Goal: Information Seeking & Learning: Learn about a topic

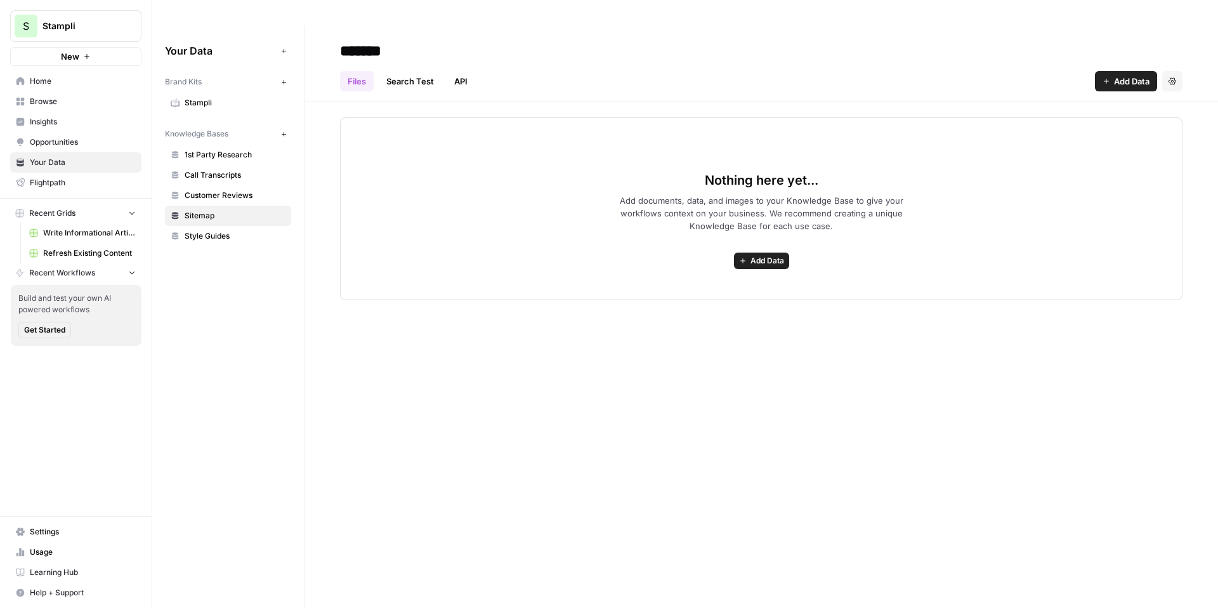
click at [100, 27] on span "Stampli" at bounding box center [80, 26] width 77 height 13
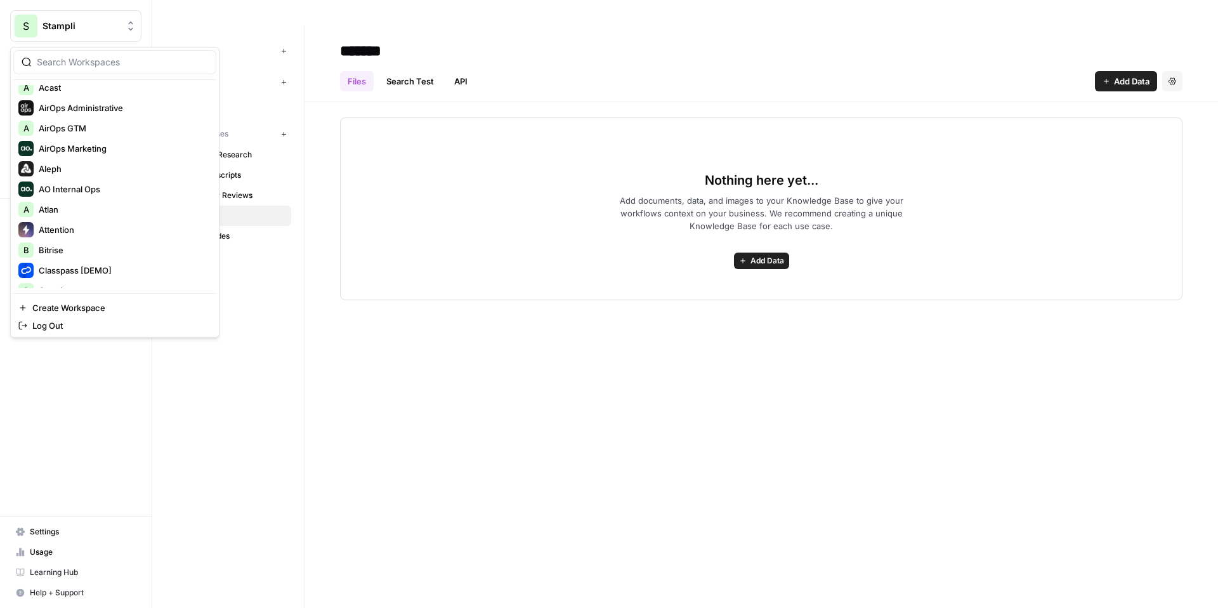
scroll to position [129, 0]
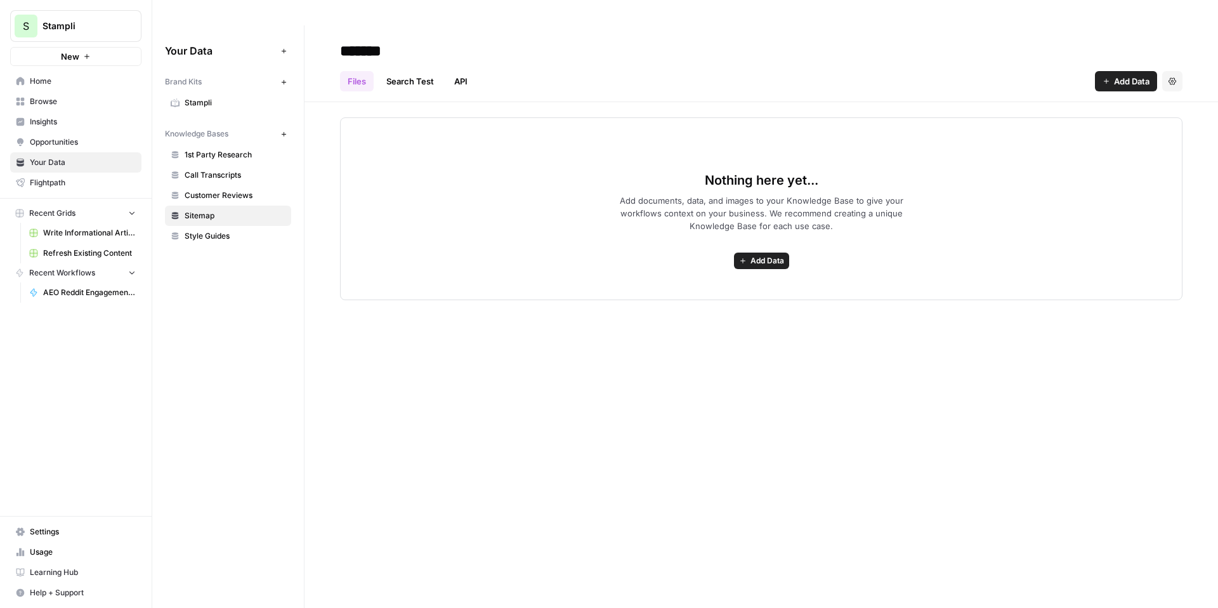
click at [118, 28] on span "Stampli" at bounding box center [80, 26] width 77 height 13
click at [127, 26] on icon "Workspace: Stampli" at bounding box center [130, 26] width 13 height 13
click at [271, 43] on span "Your Data" at bounding box center [220, 50] width 111 height 15
click at [120, 36] on button "S Stampli" at bounding box center [75, 26] width 131 height 32
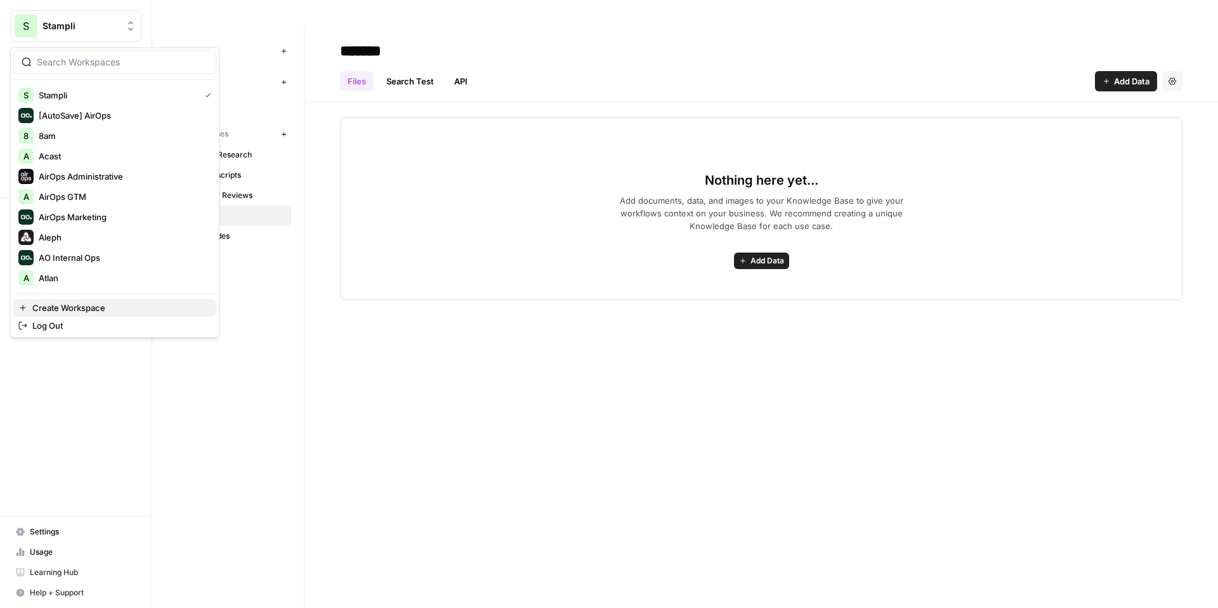
click at [112, 304] on span "Create Workspace" at bounding box center [119, 307] width 174 height 13
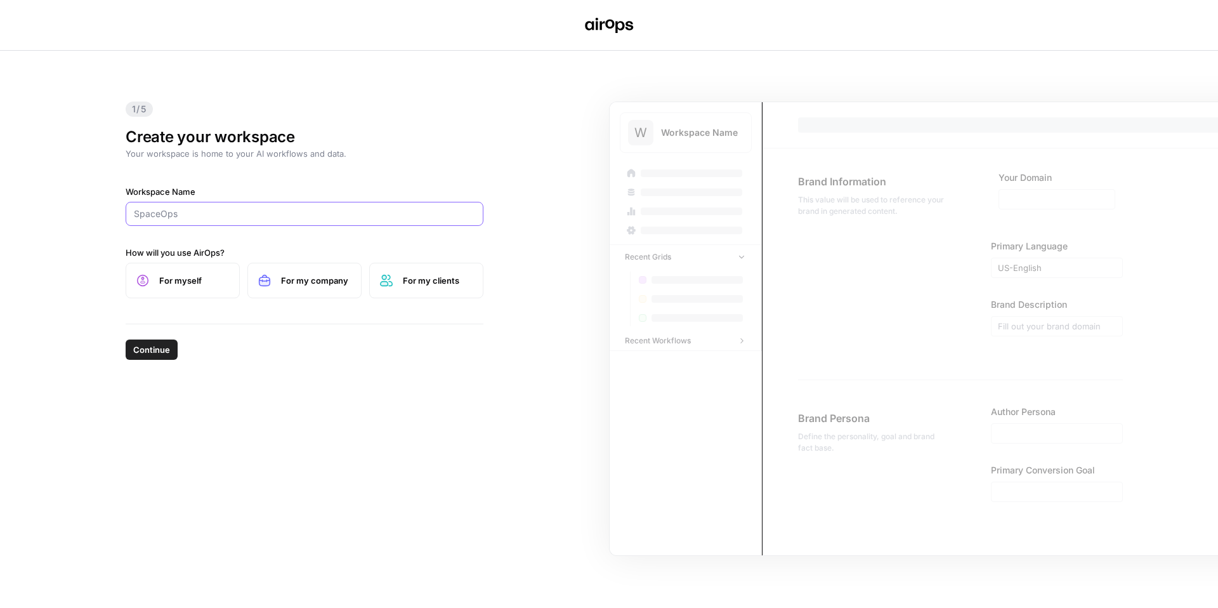
click at [329, 216] on input "Workspace Name" at bounding box center [304, 213] width 341 height 13
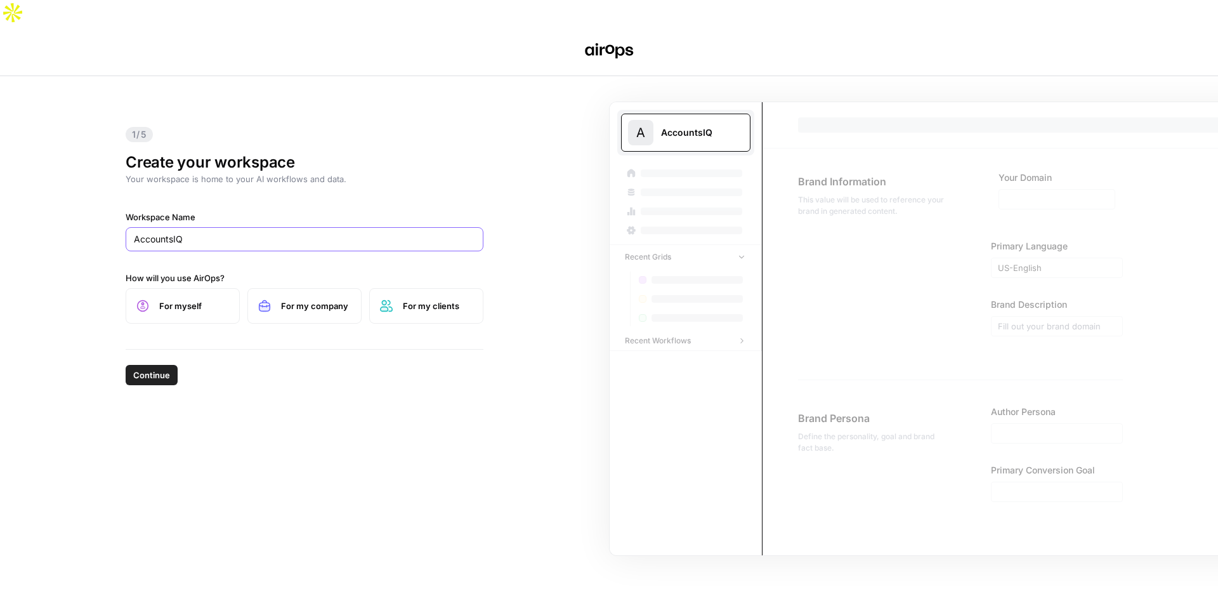
type input "AccountsIQ"
click at [207, 299] on span "For myself" at bounding box center [194, 305] width 70 height 13
click at [315, 289] on label "For my company" at bounding box center [304, 306] width 114 height 36
click at [162, 368] on span "Continue" at bounding box center [151, 374] width 37 height 13
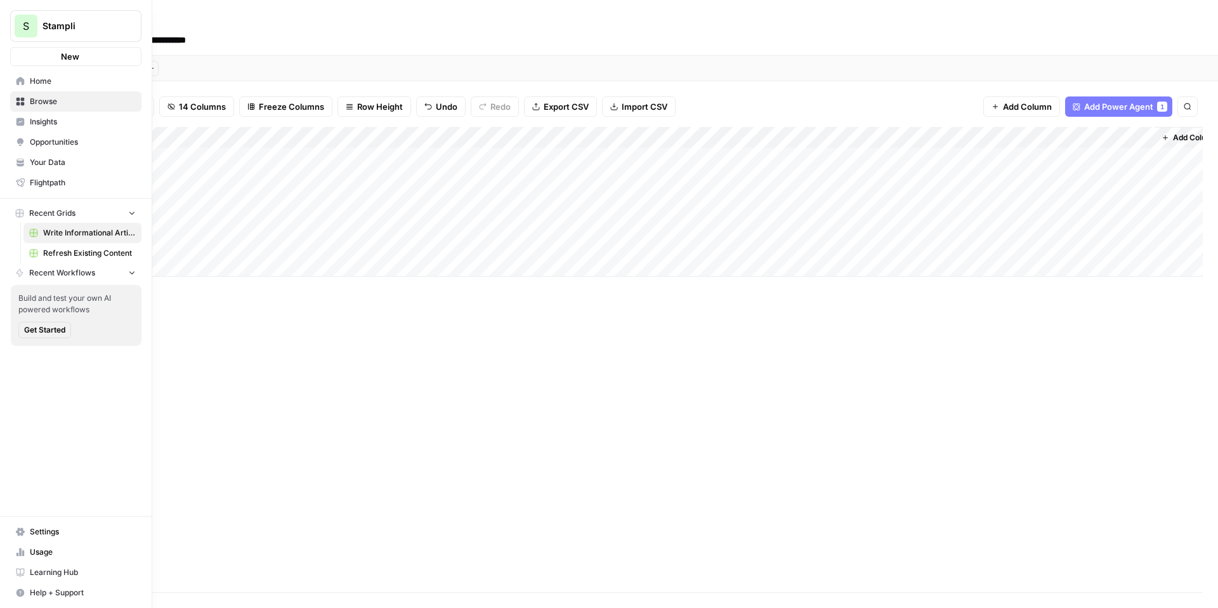
click at [39, 24] on button "S Stampli" at bounding box center [75, 26] width 131 height 32
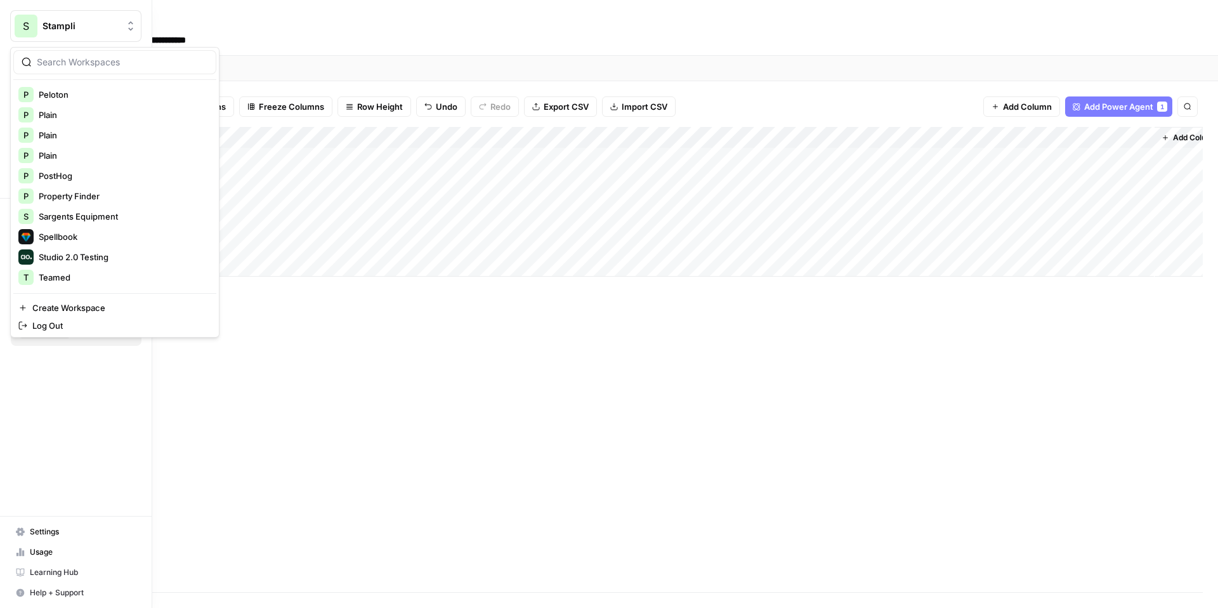
scroll to position [760, 0]
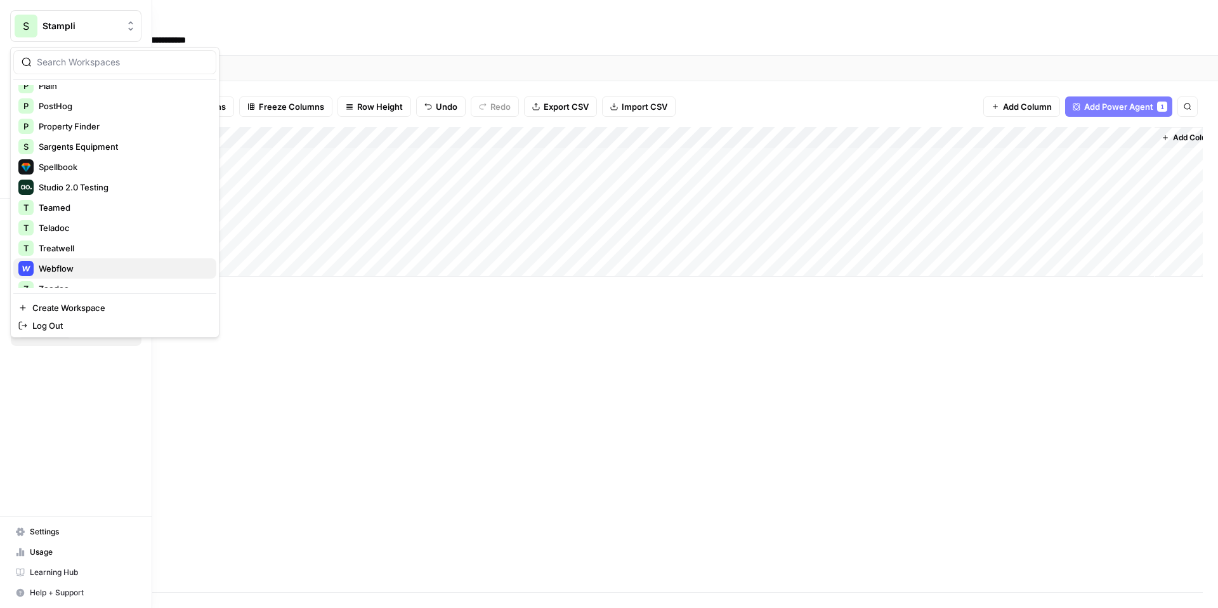
click at [60, 273] on span "Webflow" at bounding box center [122, 268] width 167 height 13
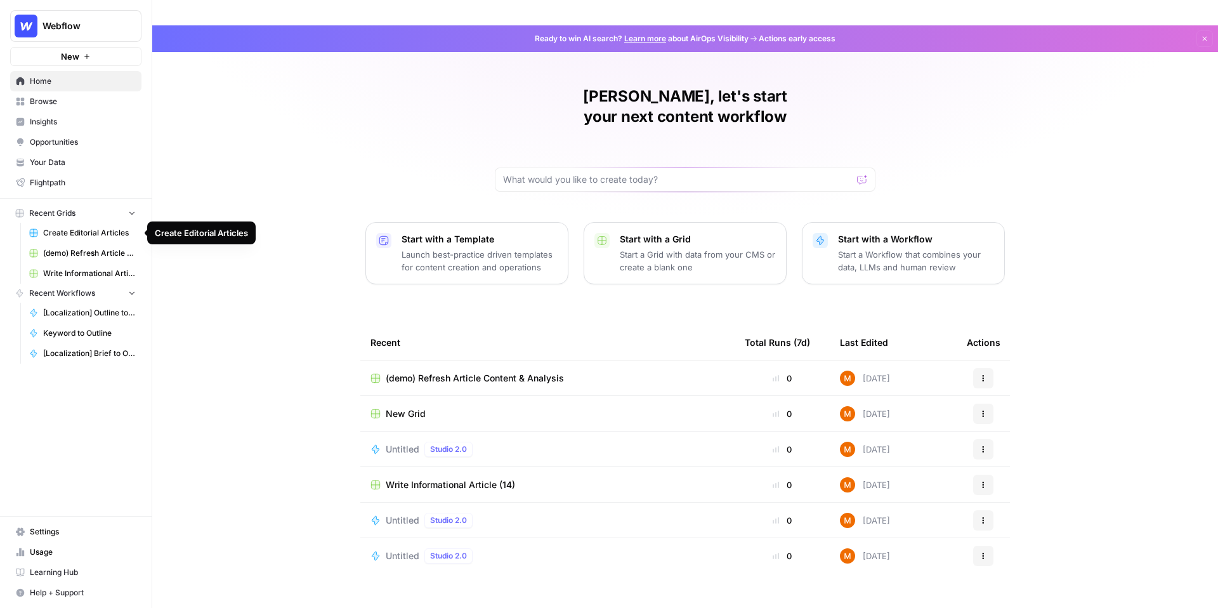
click at [81, 233] on span "Create Editorial Articles" at bounding box center [89, 232] width 93 height 11
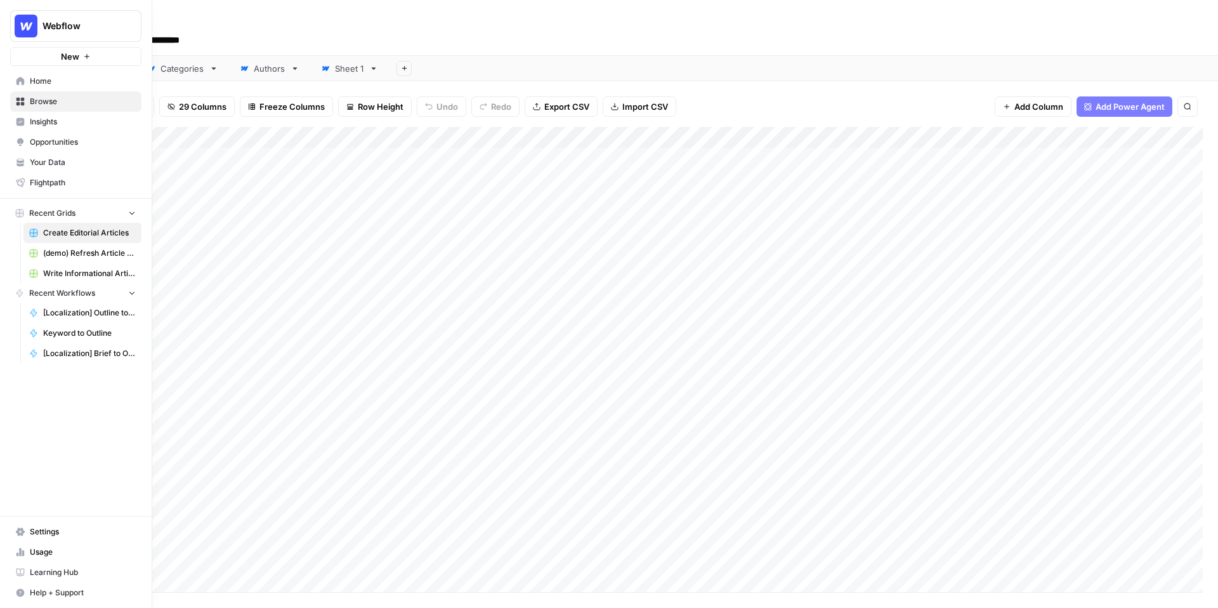
click at [46, 159] on span "Your Data" at bounding box center [83, 162] width 106 height 11
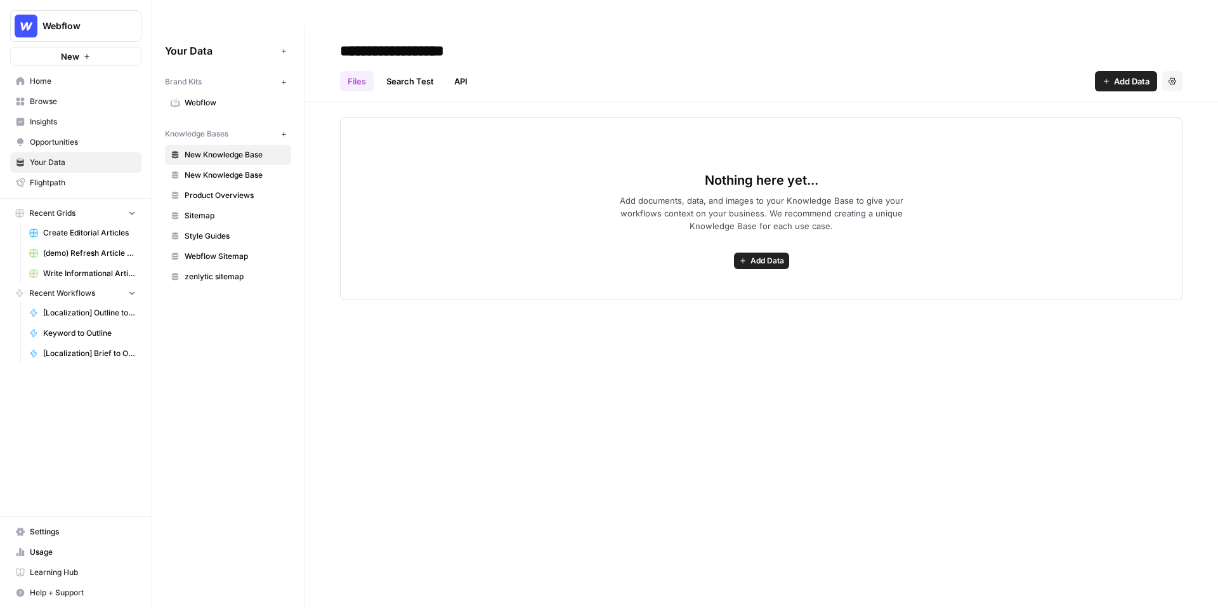
click at [213, 97] on span "Webflow" at bounding box center [235, 102] width 101 height 11
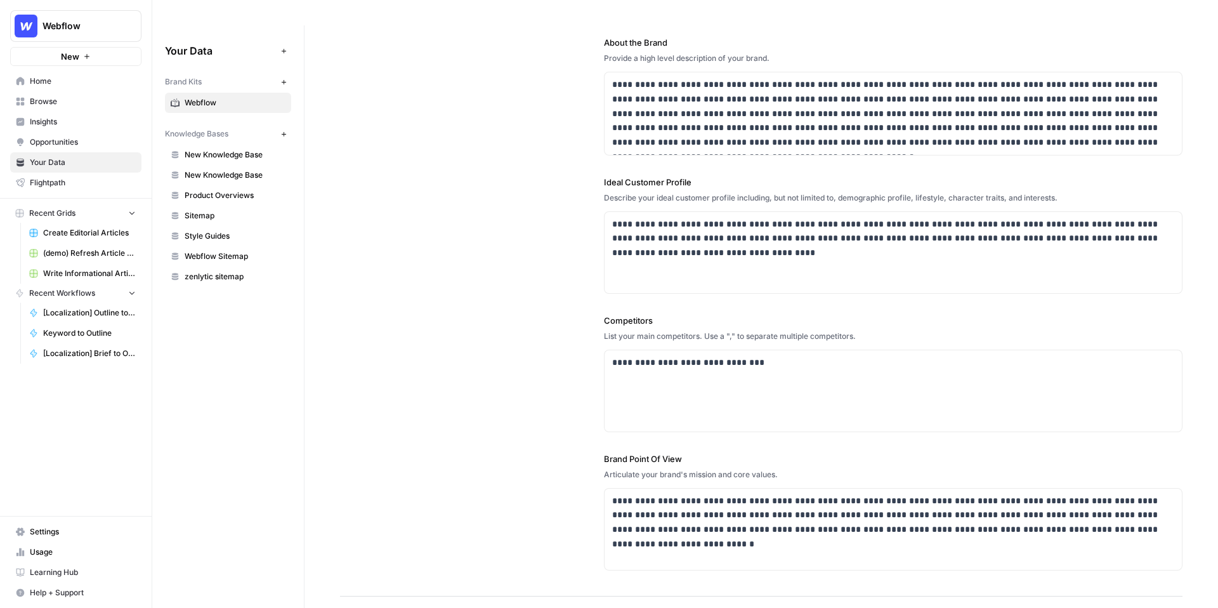
scroll to position [146, 0]
click at [677, 216] on p "**********" at bounding box center [893, 237] width 562 height 43
drag, startPoint x: 634, startPoint y: 205, endPoint x: 610, endPoint y: 193, distance: 26.4
click at [610, 211] on div "**********" at bounding box center [892, 251] width 577 height 81
click at [676, 216] on p "**********" at bounding box center [893, 237] width 562 height 43
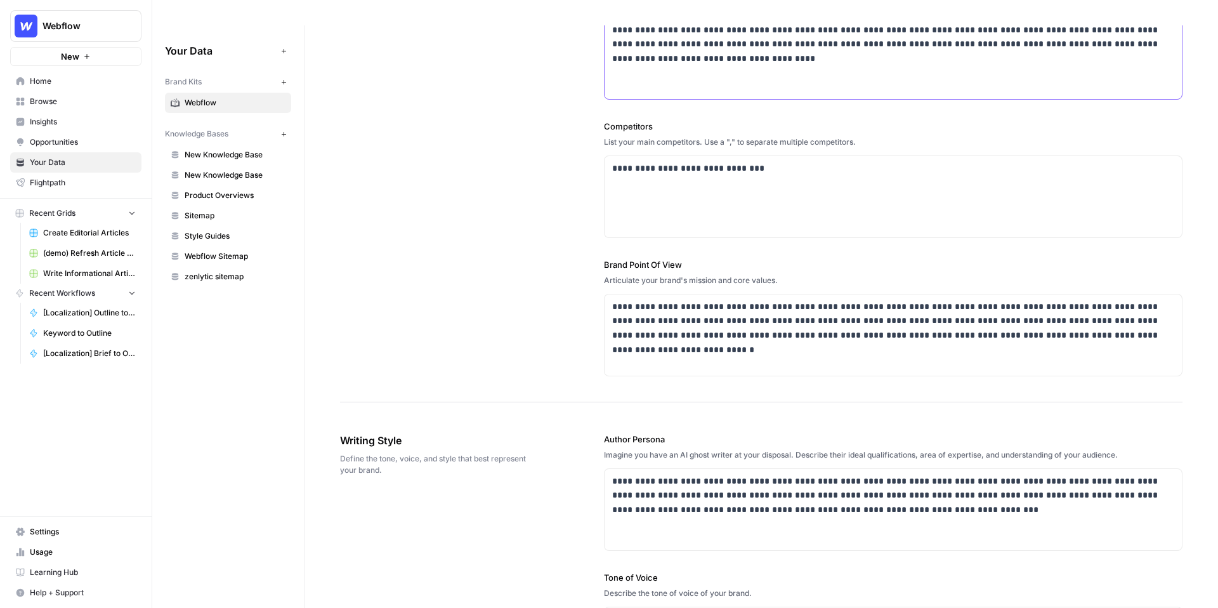
scroll to position [389, 0]
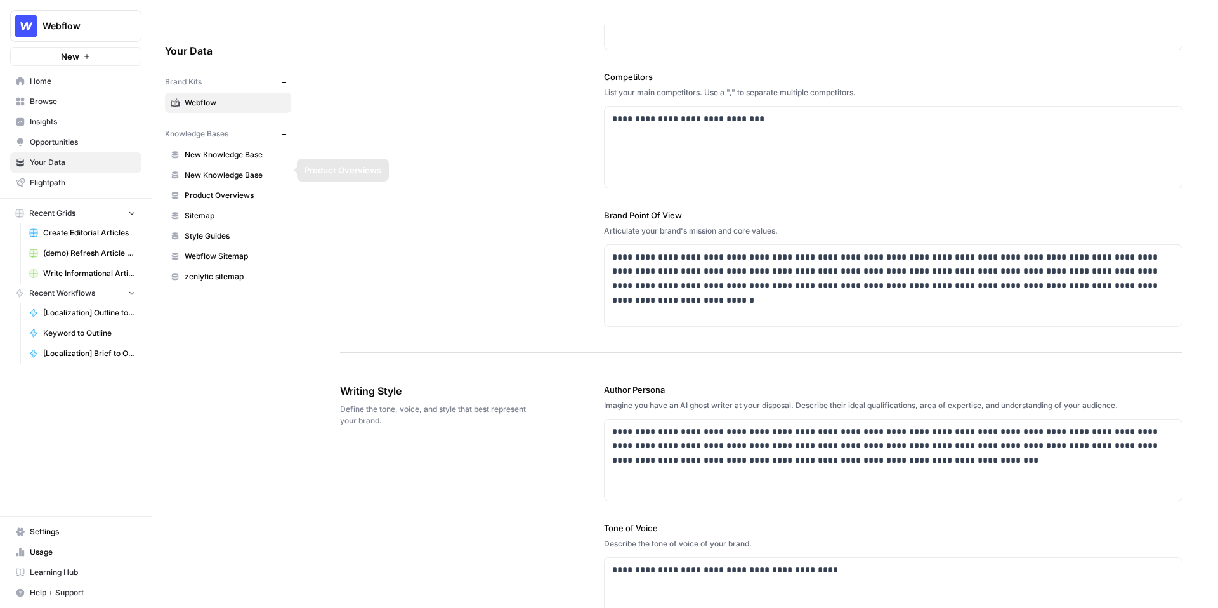
click at [191, 210] on span "Sitemap" at bounding box center [235, 215] width 101 height 11
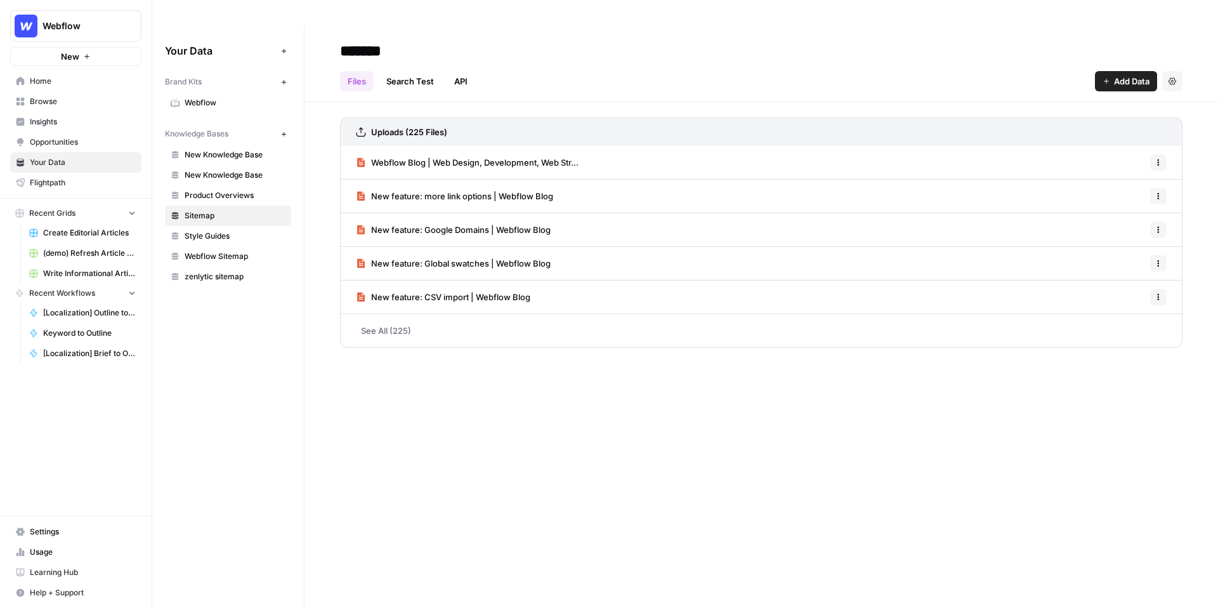
click at [50, 118] on span "Insights" at bounding box center [83, 121] width 106 height 11
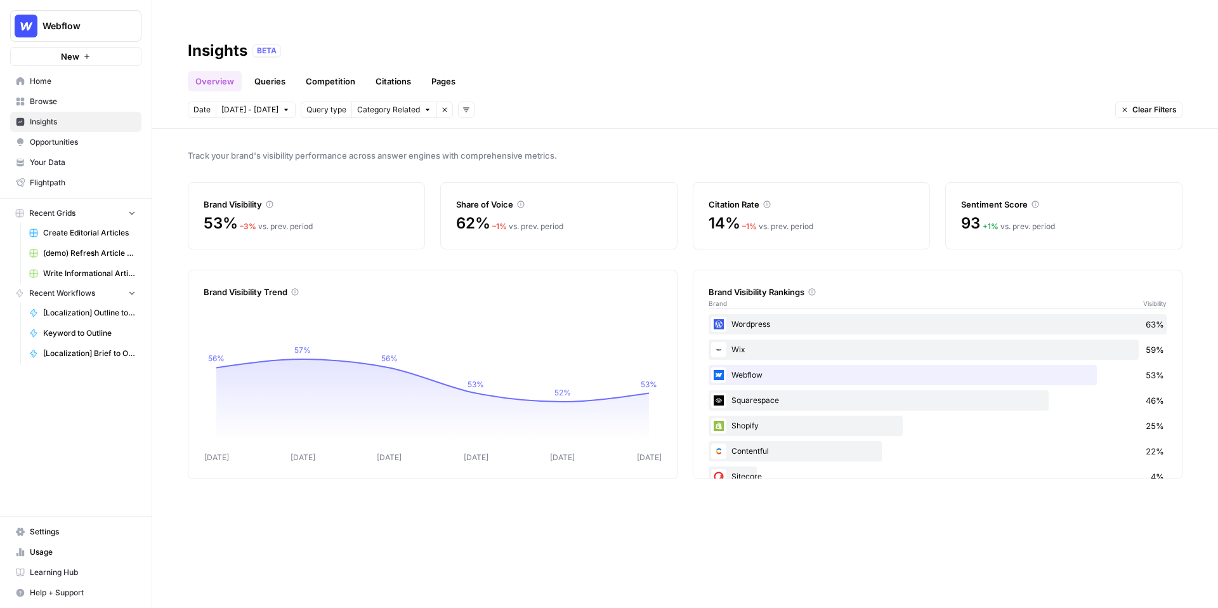
drag, startPoint x: 533, startPoint y: 182, endPoint x: 271, endPoint y: 178, distance: 261.9
click at [271, 182] on div "Brand Visibility 53% – 3 % vs. prev. period Share of Voice 62% – 1 % vs. prev. …" at bounding box center [685, 215] width 994 height 67
click at [325, 149] on div "Answers mentioning your brand divided by total answers (0-100%) — higher values…" at bounding box center [271, 145] width 182 height 37
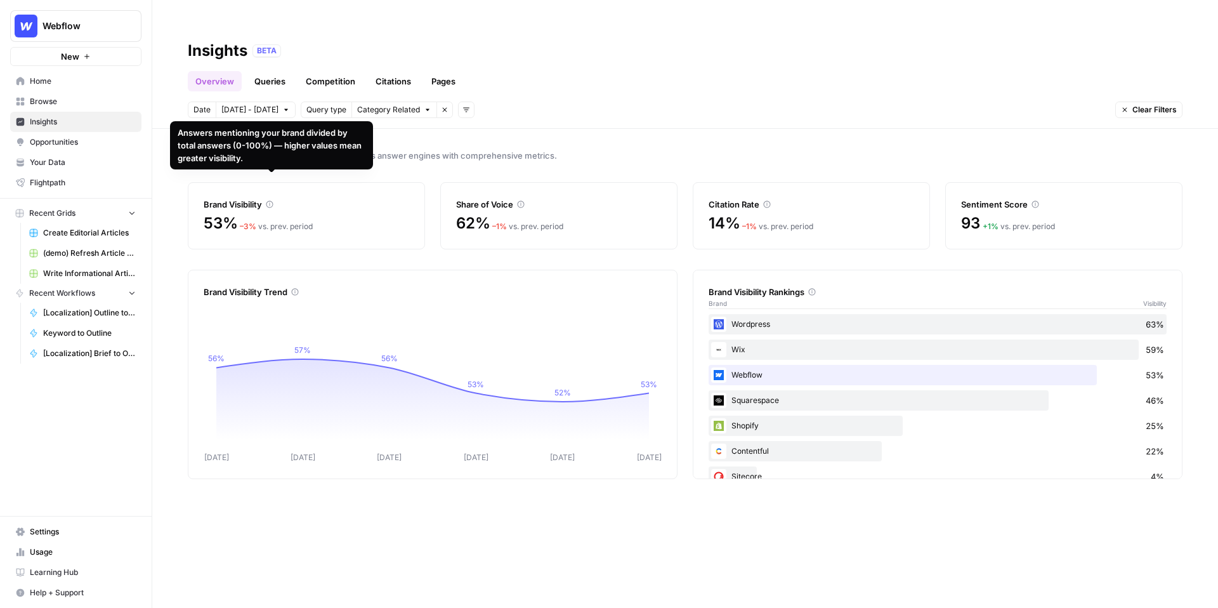
click at [448, 143] on div "Track your brand's visibility performance across answer engines with comprehens…" at bounding box center [684, 381] width 1065 height 504
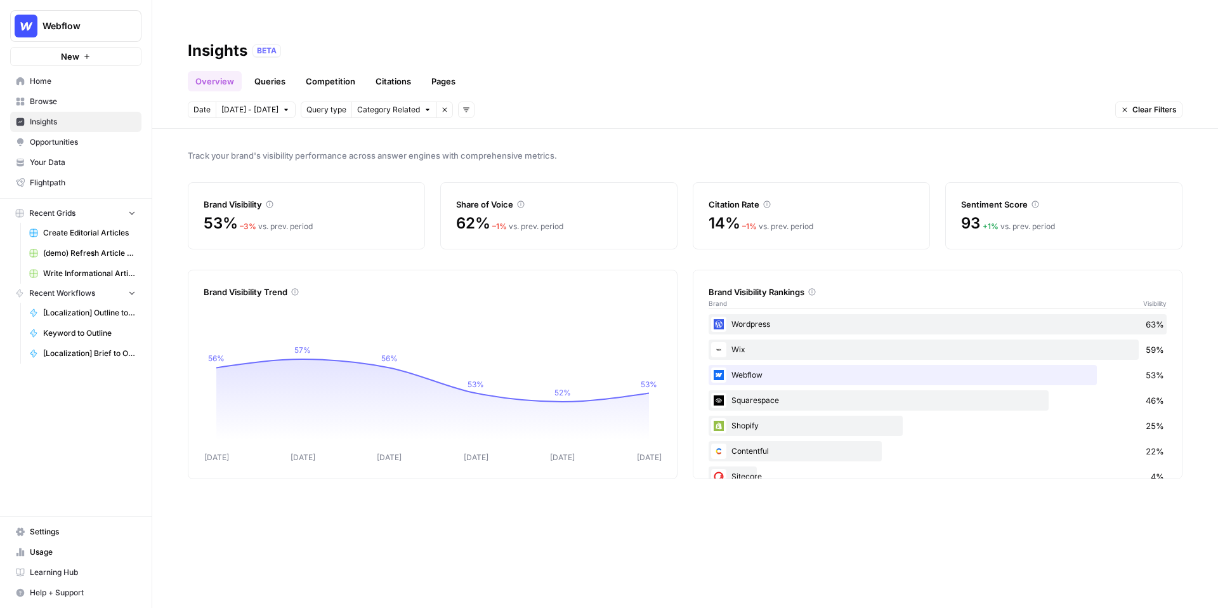
click at [714, 149] on span "Track your brand's visibility performance across answer engines with comprehens…" at bounding box center [685, 155] width 994 height 13
click at [401, 104] on span "Category Related" at bounding box center [388, 109] width 63 height 11
click at [441, 106] on icon "button" at bounding box center [445, 110] width 8 height 8
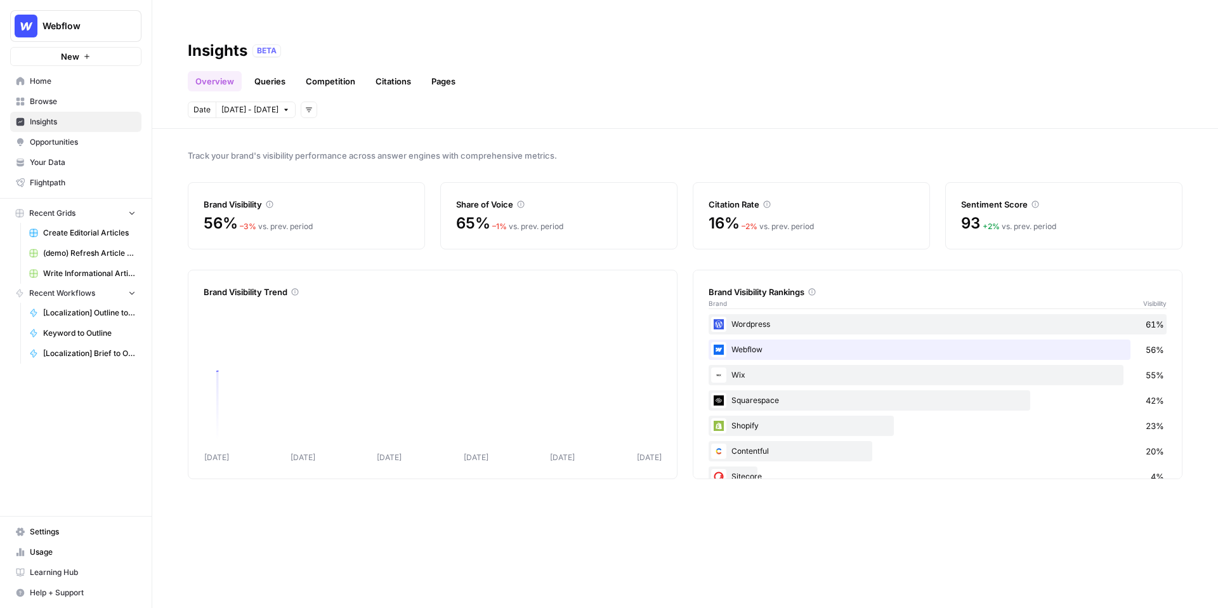
click at [305, 106] on icon "button" at bounding box center [309, 110] width 8 height 8
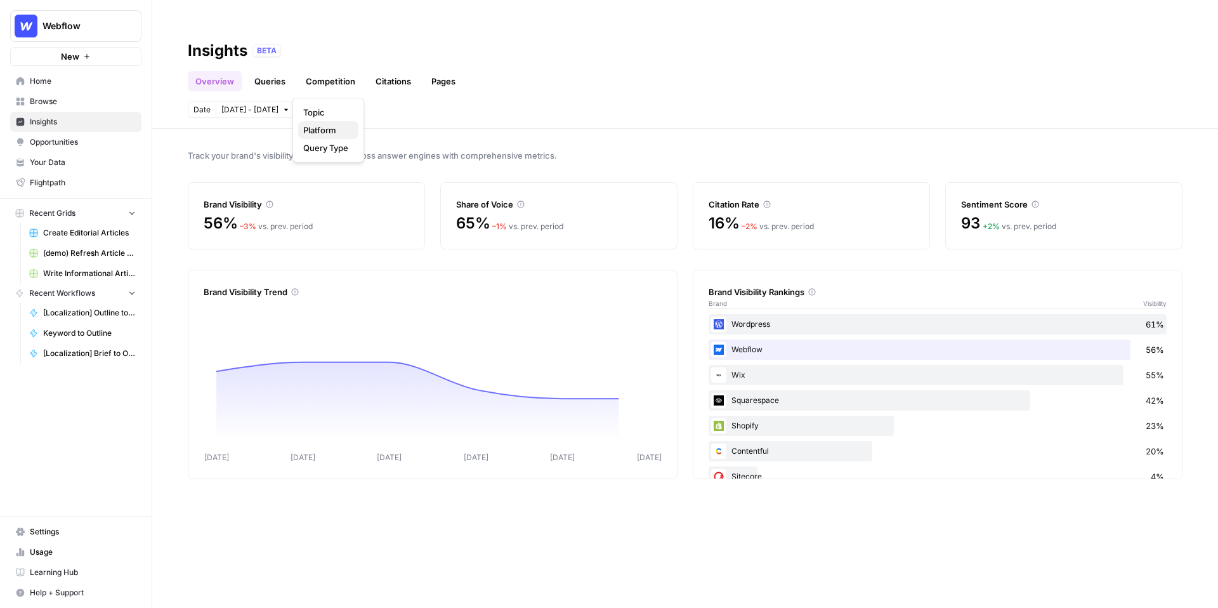
click at [330, 133] on span "Platform" at bounding box center [325, 130] width 45 height 13
click at [357, 104] on span "Select platform" at bounding box center [375, 109] width 55 height 11
click at [590, 96] on header "Insights BETA Overview Queries Competition Citations Pages Date Oct 7 - Oct 13 …" at bounding box center [684, 76] width 1065 height 103
click at [273, 71] on link "Queries" at bounding box center [270, 81] width 46 height 20
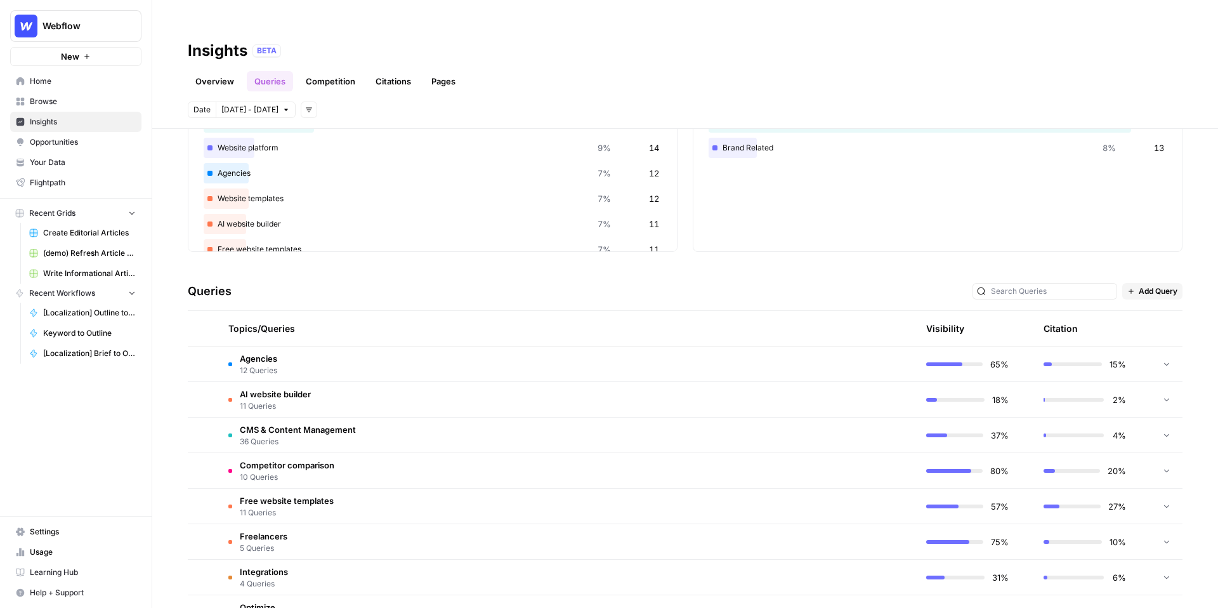
scroll to position [142, 0]
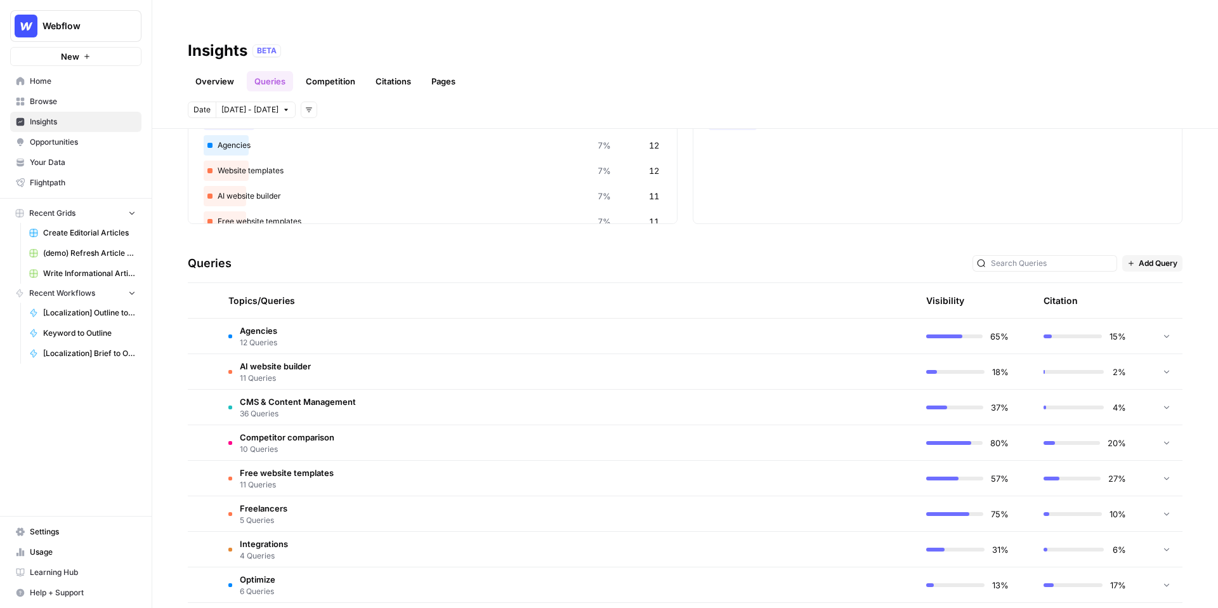
click at [445, 354] on td "AI website builder 11 Queries" at bounding box center [506, 371] width 577 height 35
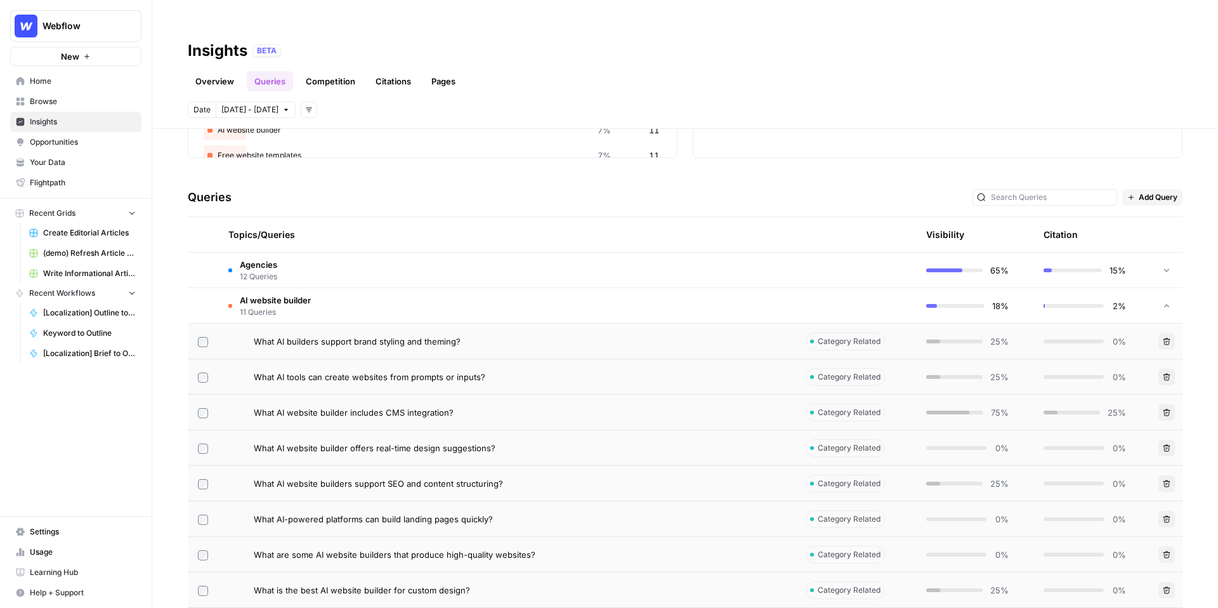
scroll to position [222, 0]
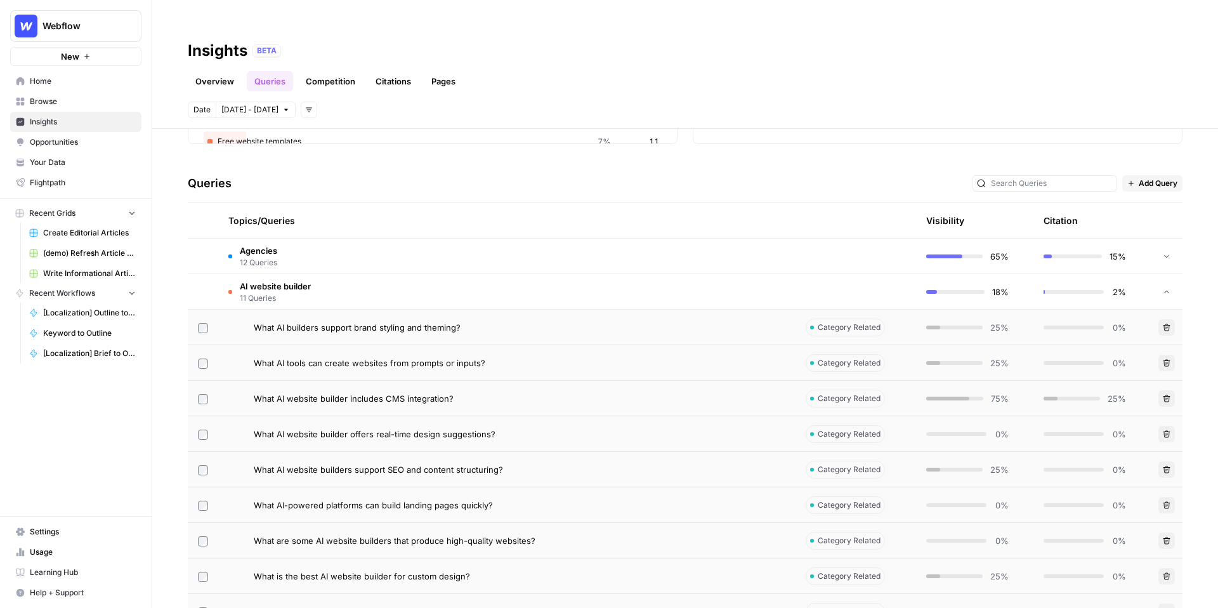
click at [445, 321] on span "What AI builders support brand styling and theming?" at bounding box center [357, 327] width 207 height 13
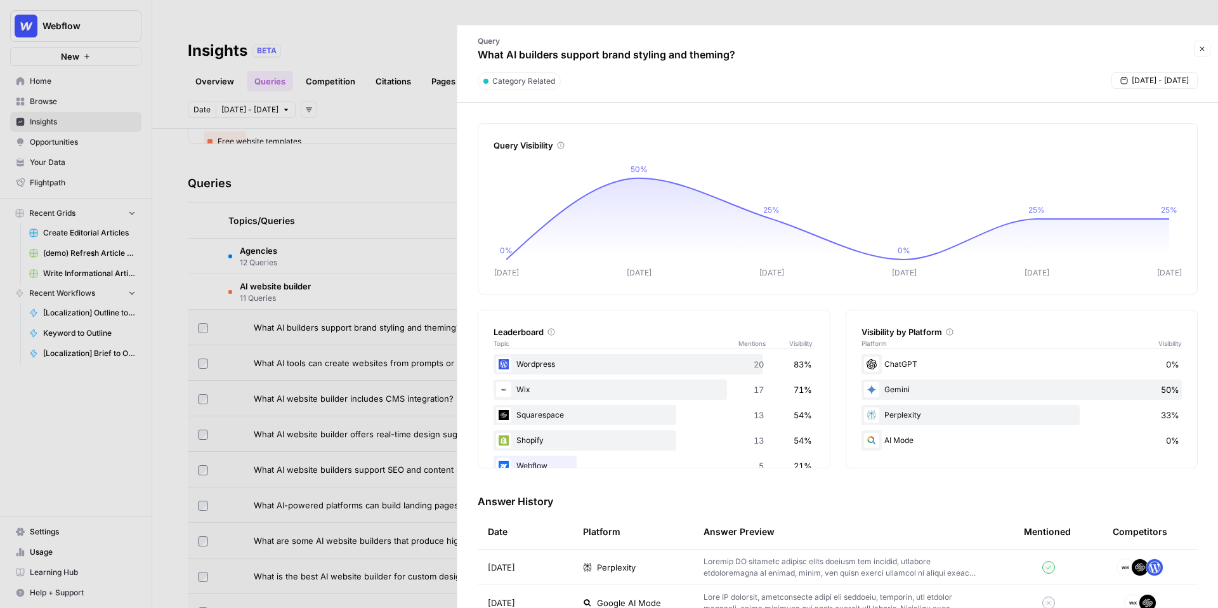
drag, startPoint x: 501, startPoint y: 28, endPoint x: 634, endPoint y: 29, distance: 132.5
click at [634, 47] on p "What AI builders support brand styling and theming?" at bounding box center [606, 54] width 257 height 15
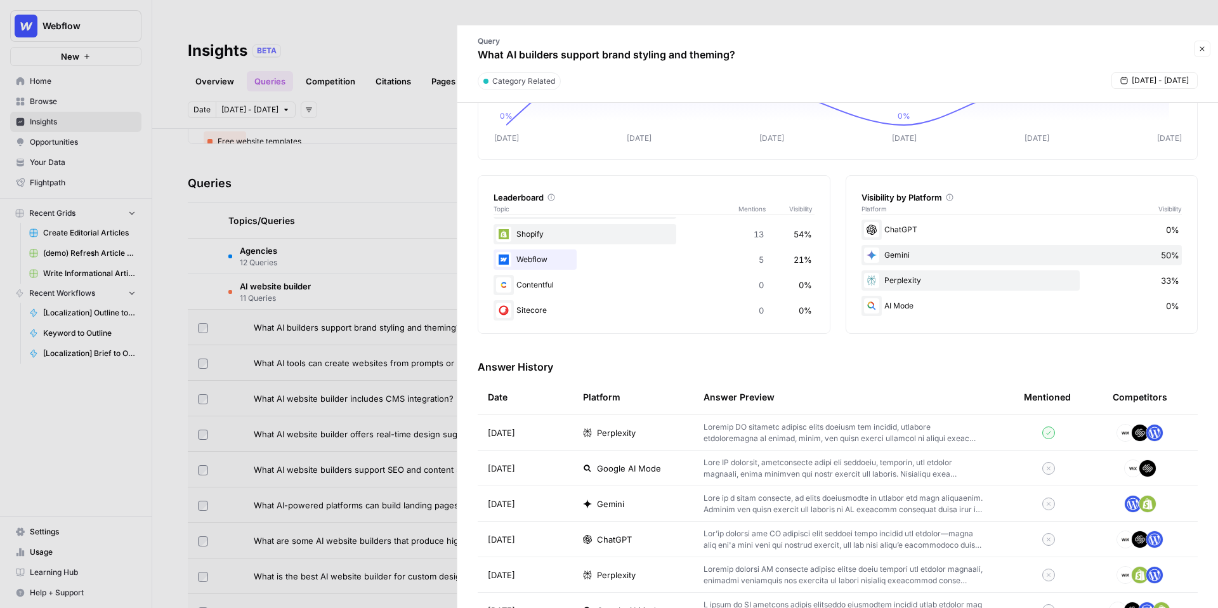
scroll to position [145, 0]
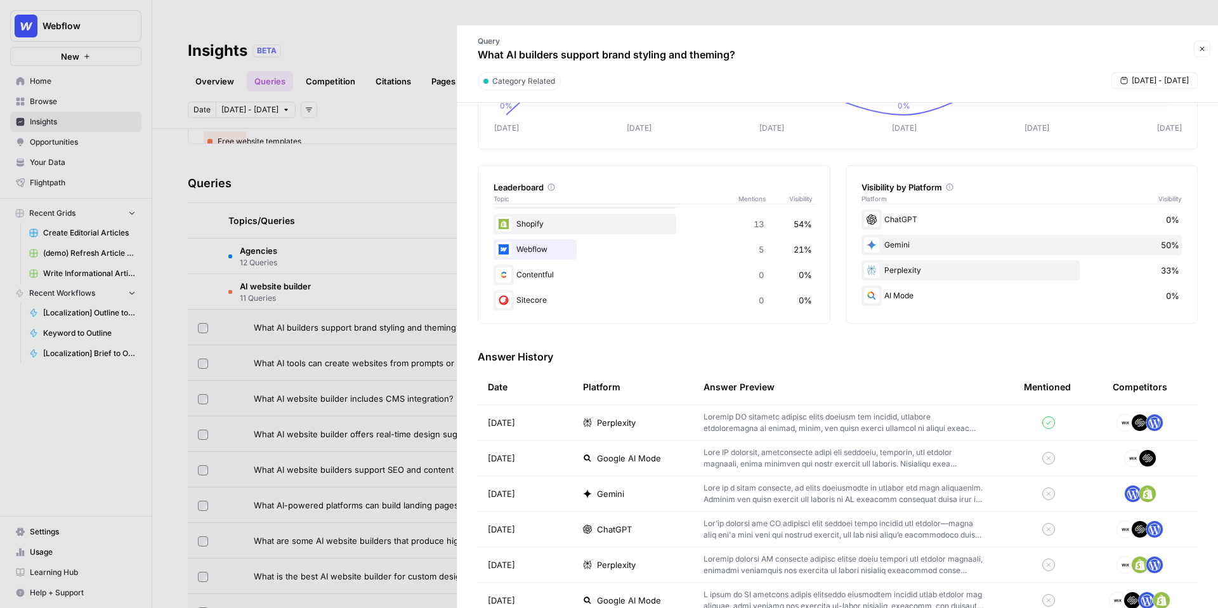
click at [571, 405] on td "Oct 12, 2025" at bounding box center [525, 422] width 95 height 35
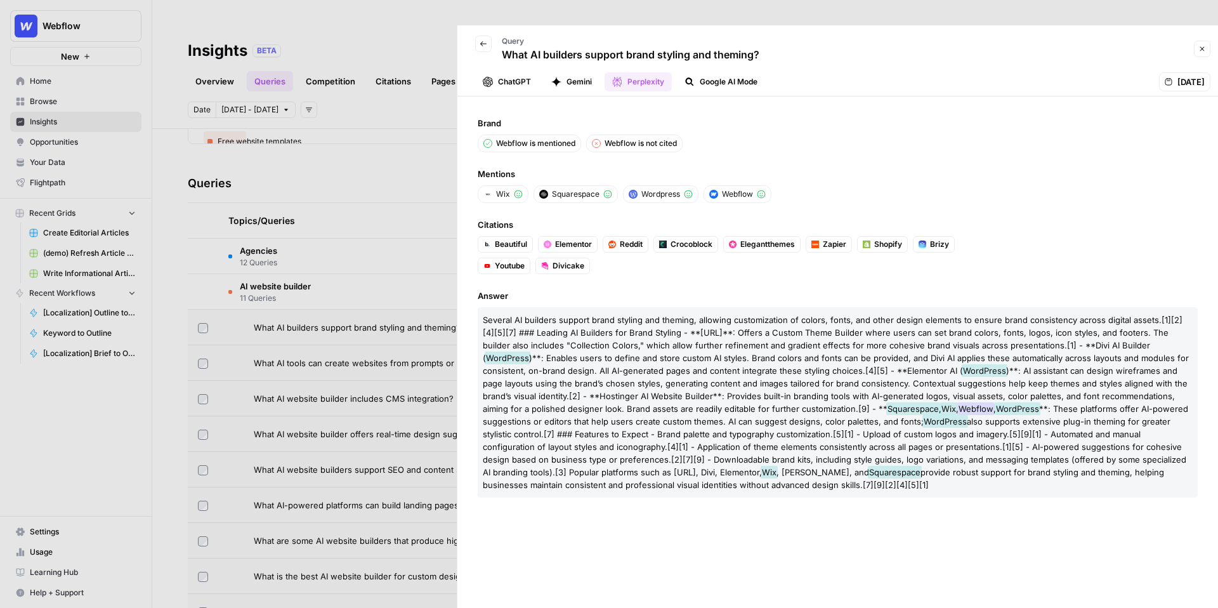
click at [514, 72] on button "ChatGPT" at bounding box center [506, 81] width 63 height 19
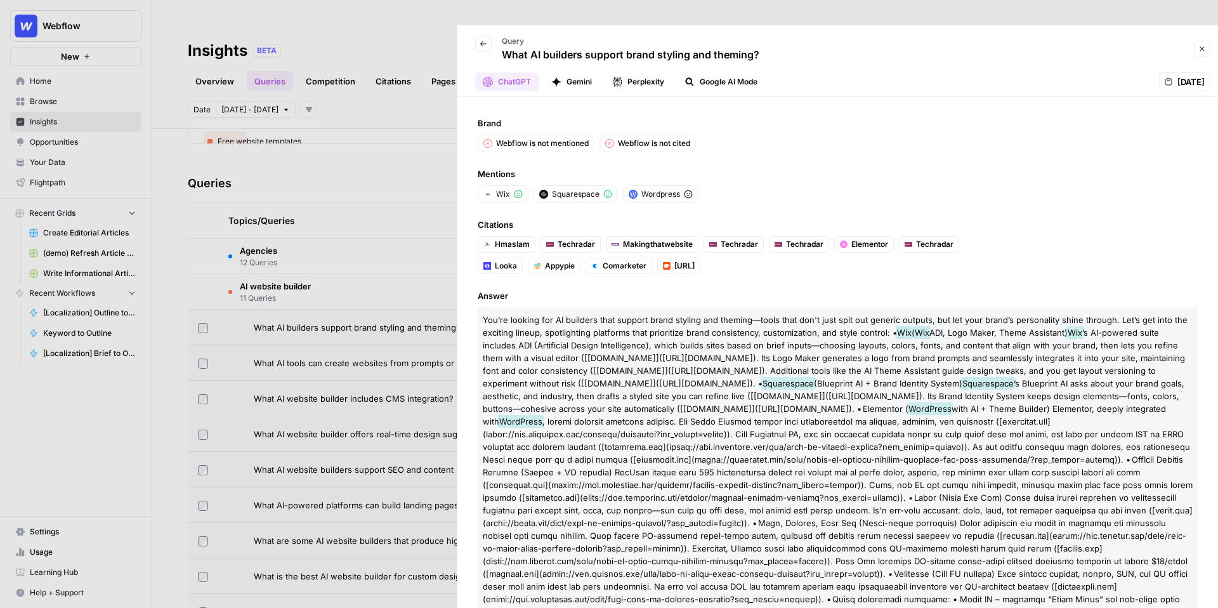
click at [577, 72] on button "Gemini" at bounding box center [571, 81] width 56 height 19
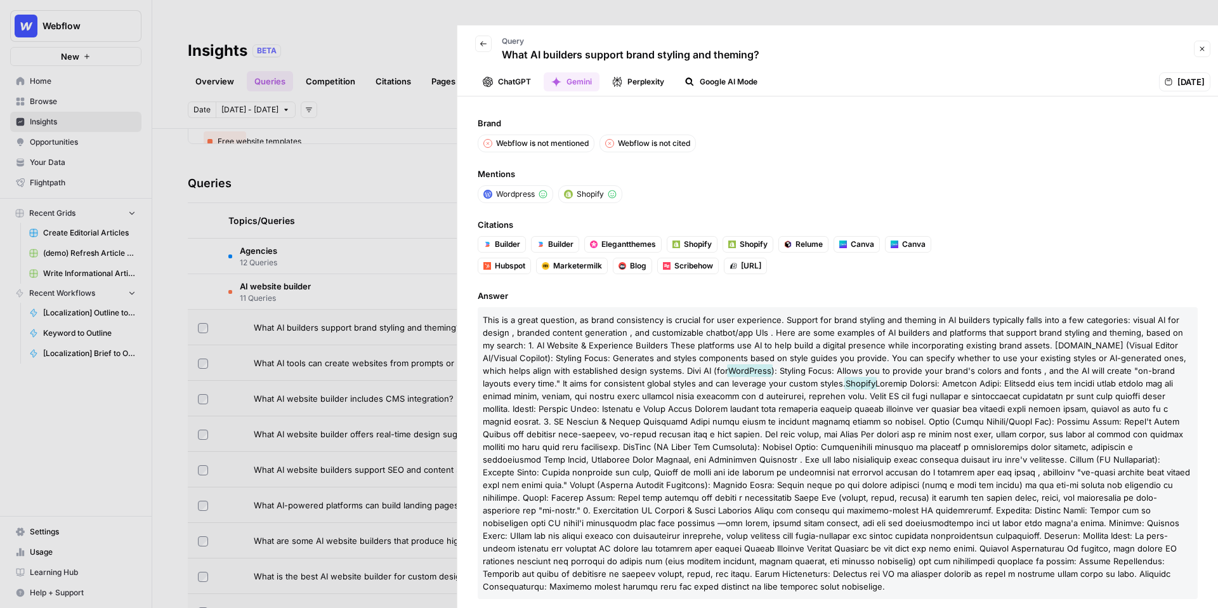
click at [651, 72] on button "Perplexity" at bounding box center [637, 81] width 67 height 19
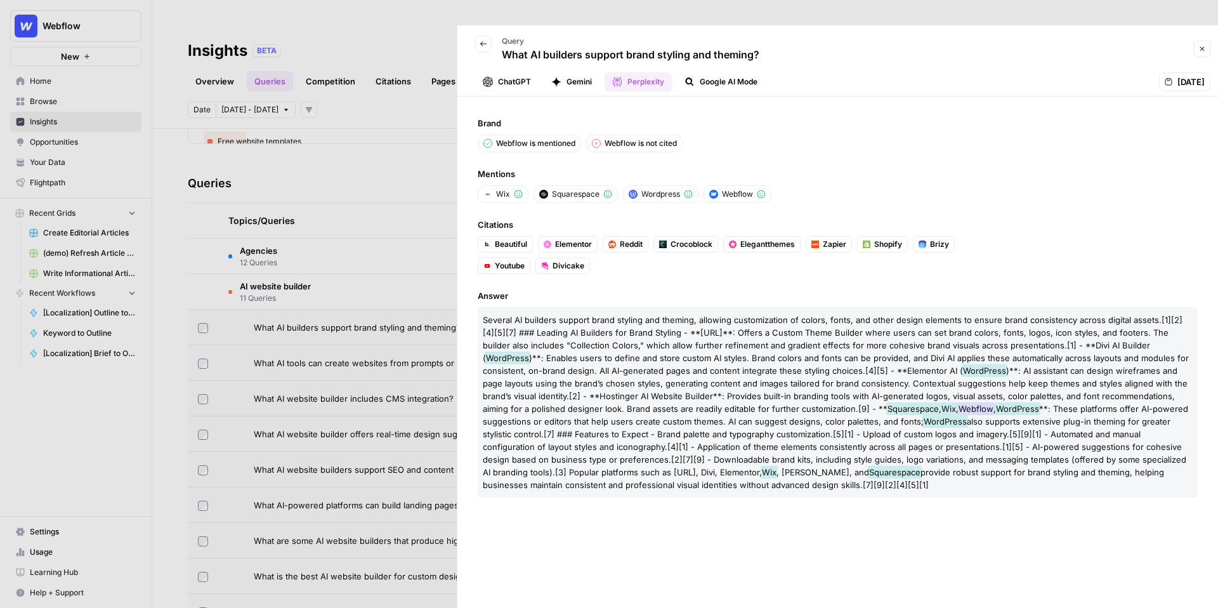
click at [745, 72] on button "Google AI Mode" at bounding box center [721, 81] width 88 height 19
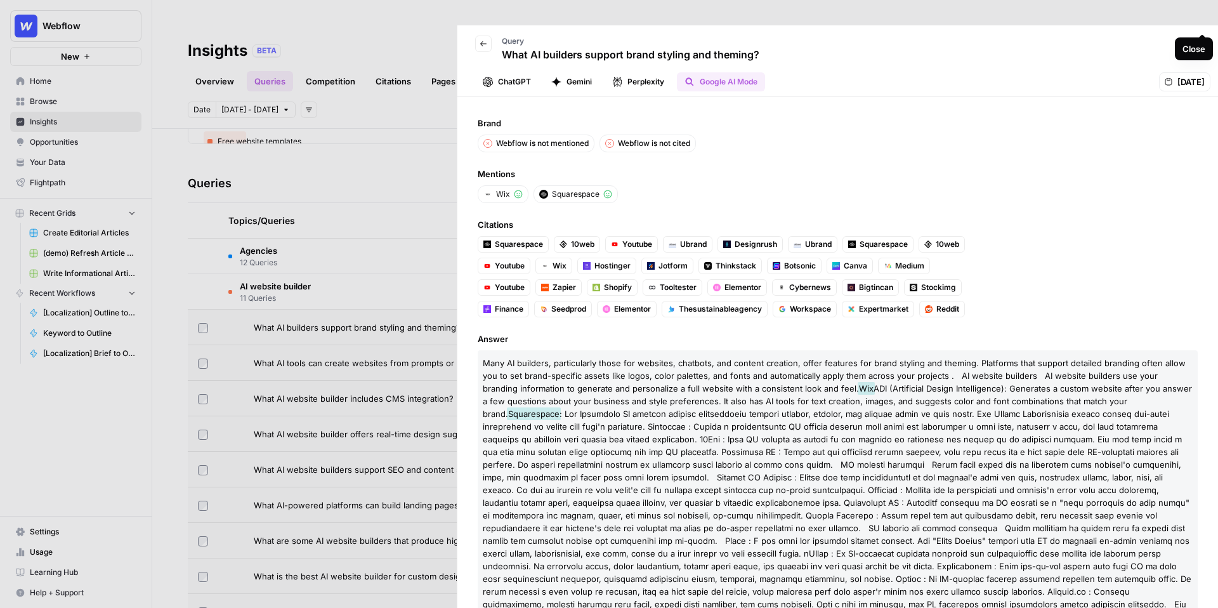
click at [1202, 47] on icon "button" at bounding box center [1202, 49] width 4 height 4
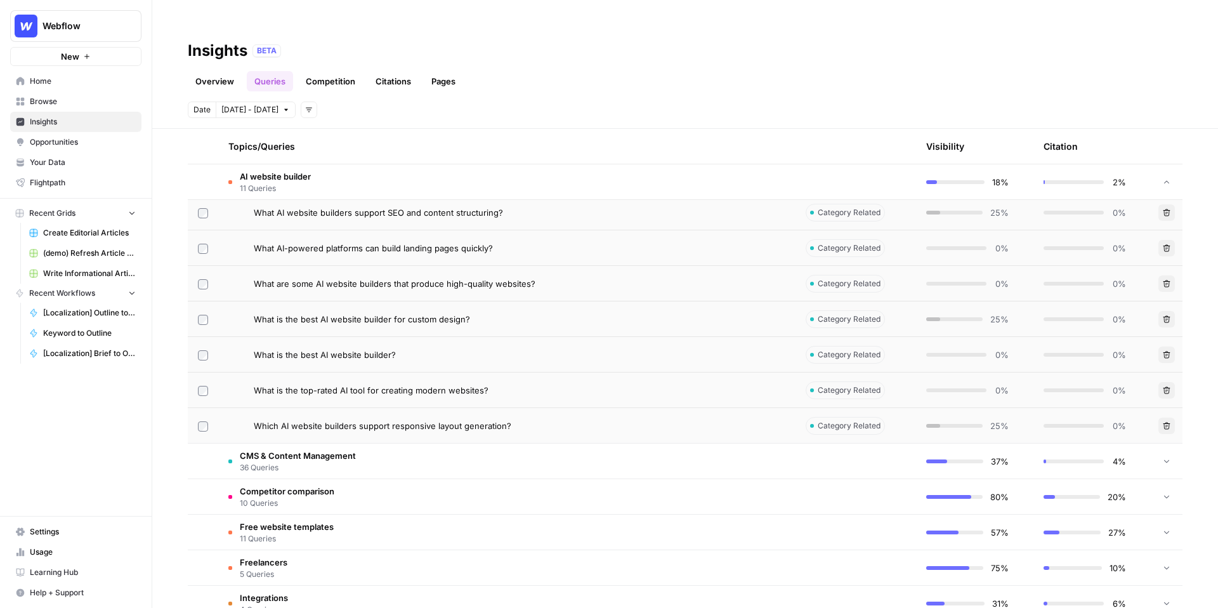
scroll to position [405, 0]
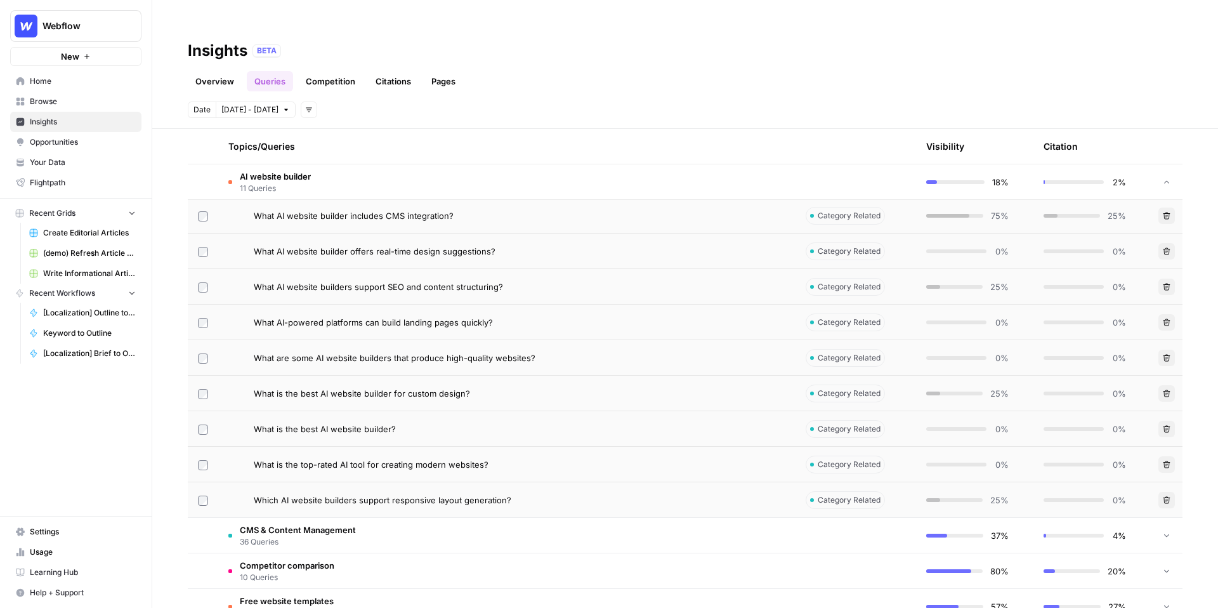
click at [422, 164] on td "AI website builder 11 Queries" at bounding box center [506, 181] width 577 height 35
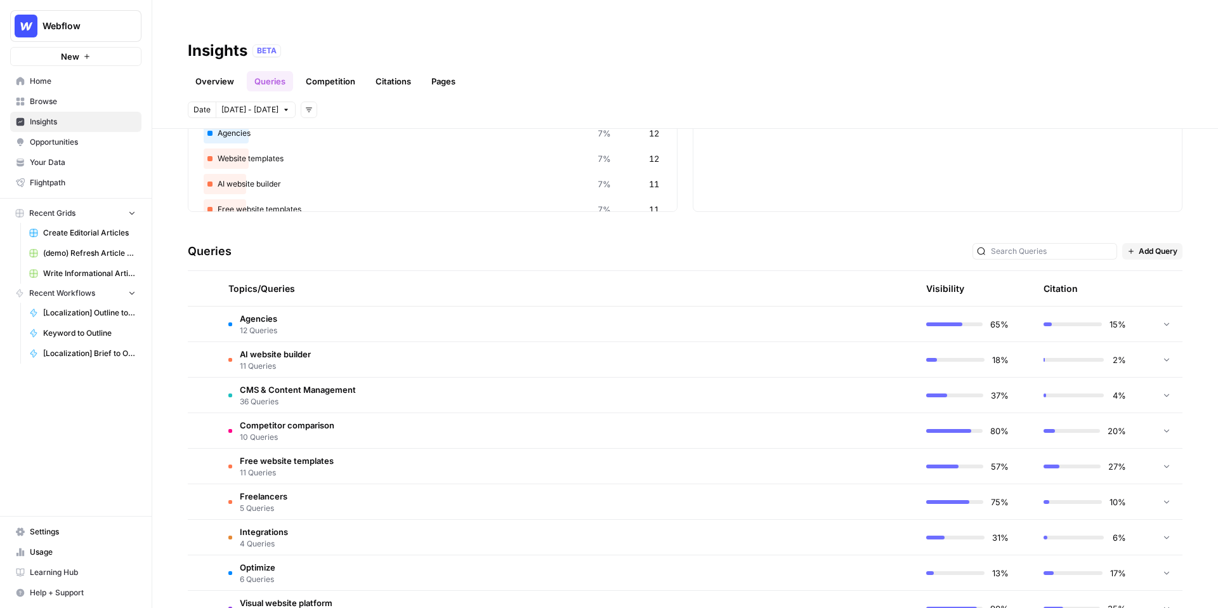
scroll to position [0, 0]
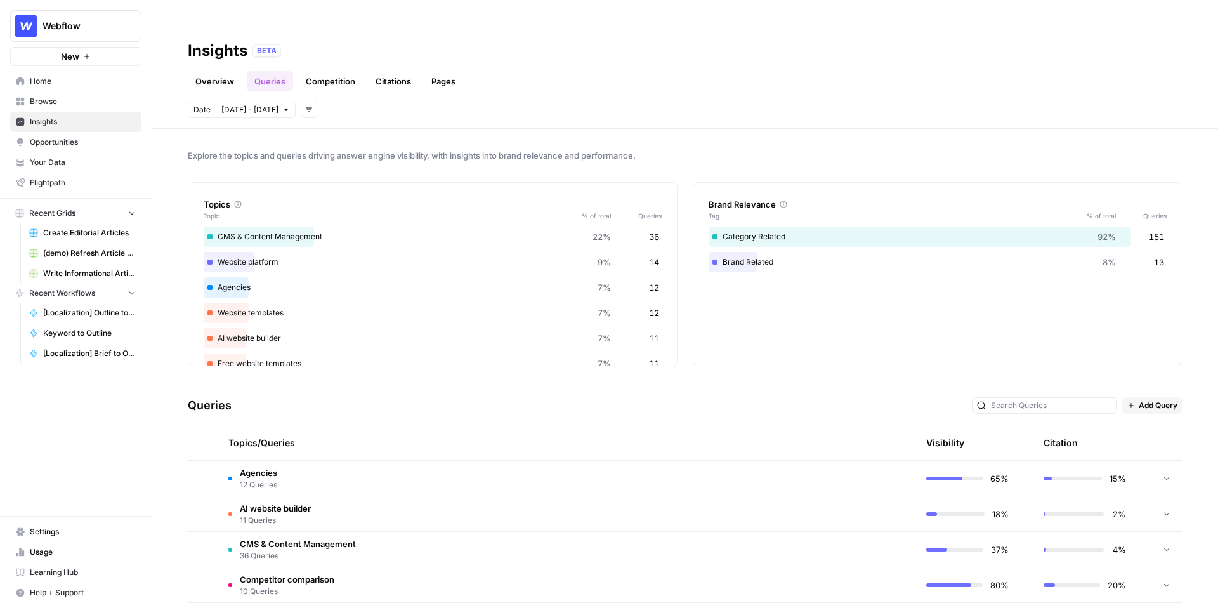
click at [434, 71] on link "Pages" at bounding box center [443, 81] width 39 height 20
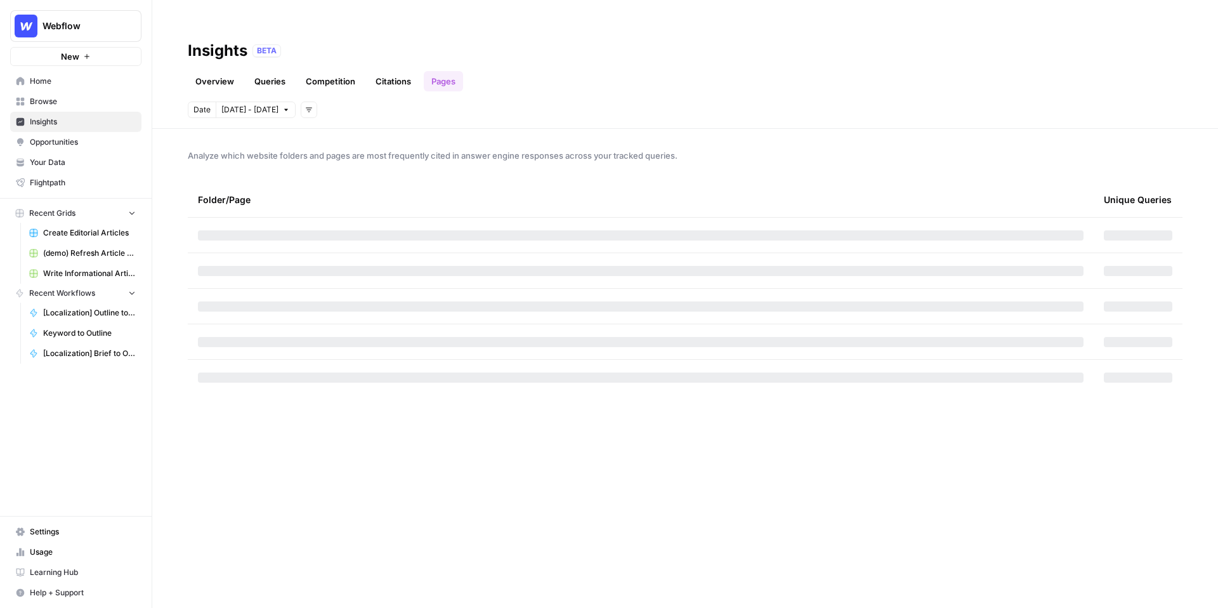
click at [377, 71] on link "Citations" at bounding box center [393, 81] width 51 height 20
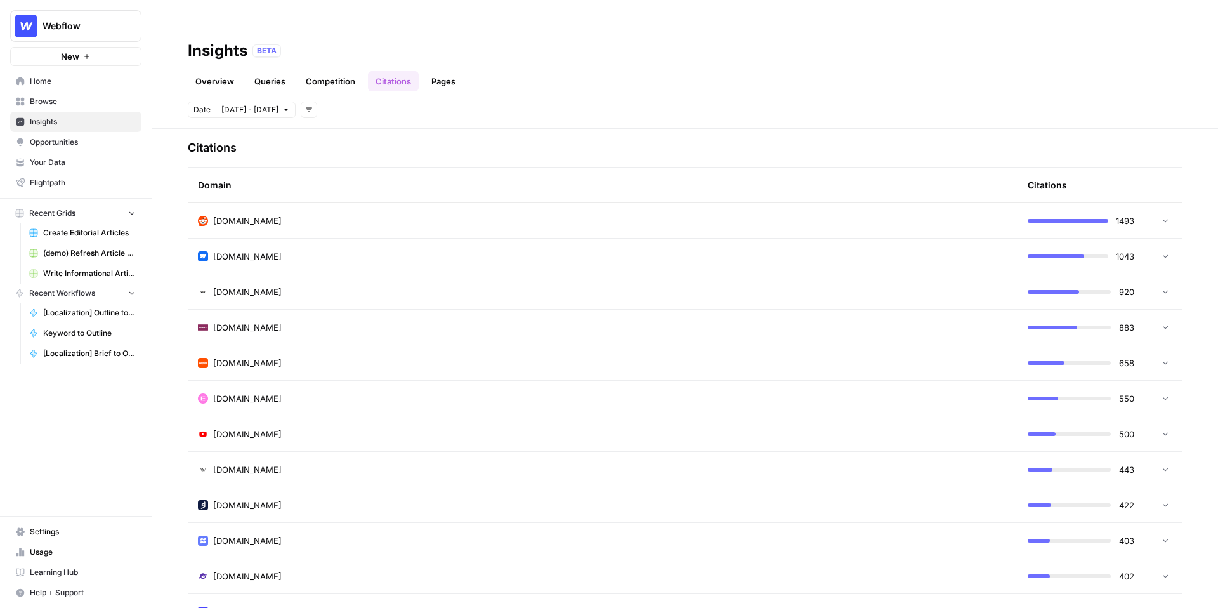
scroll to position [333, 0]
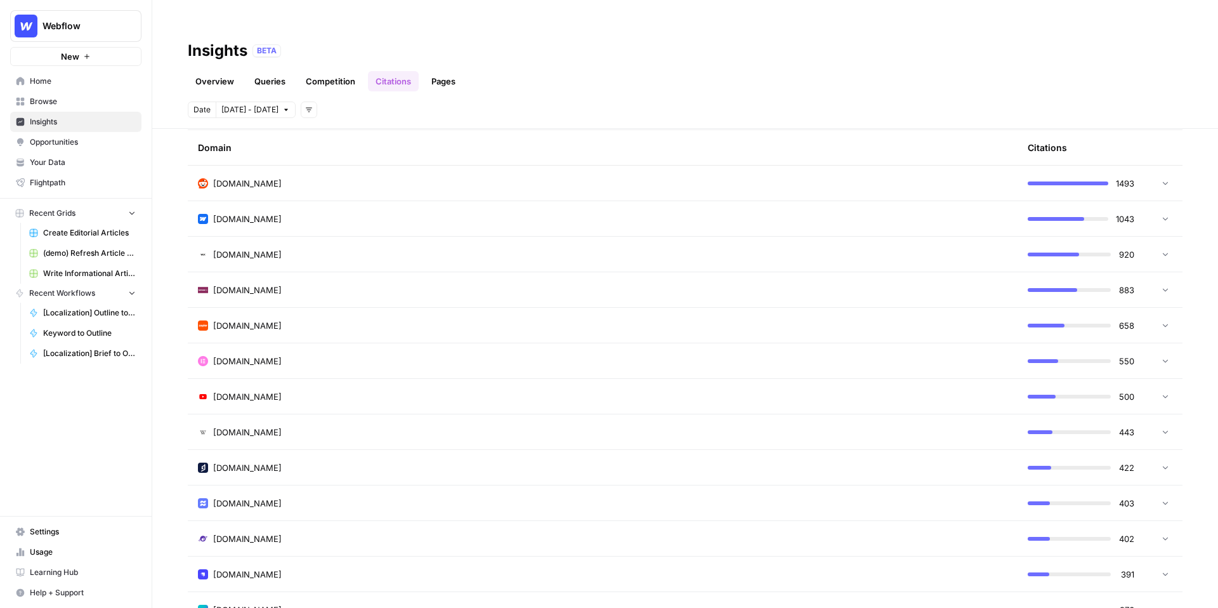
click at [443, 71] on link "Pages" at bounding box center [443, 81] width 39 height 20
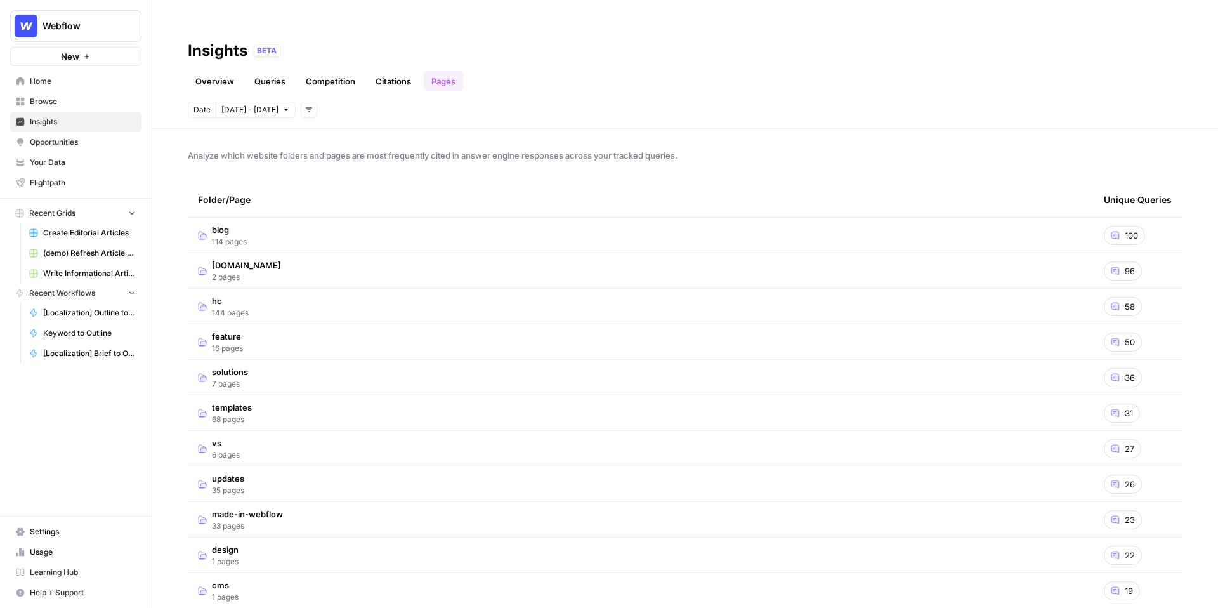
click at [449, 218] on td "blog 114 pages" at bounding box center [641, 235] width 906 height 35
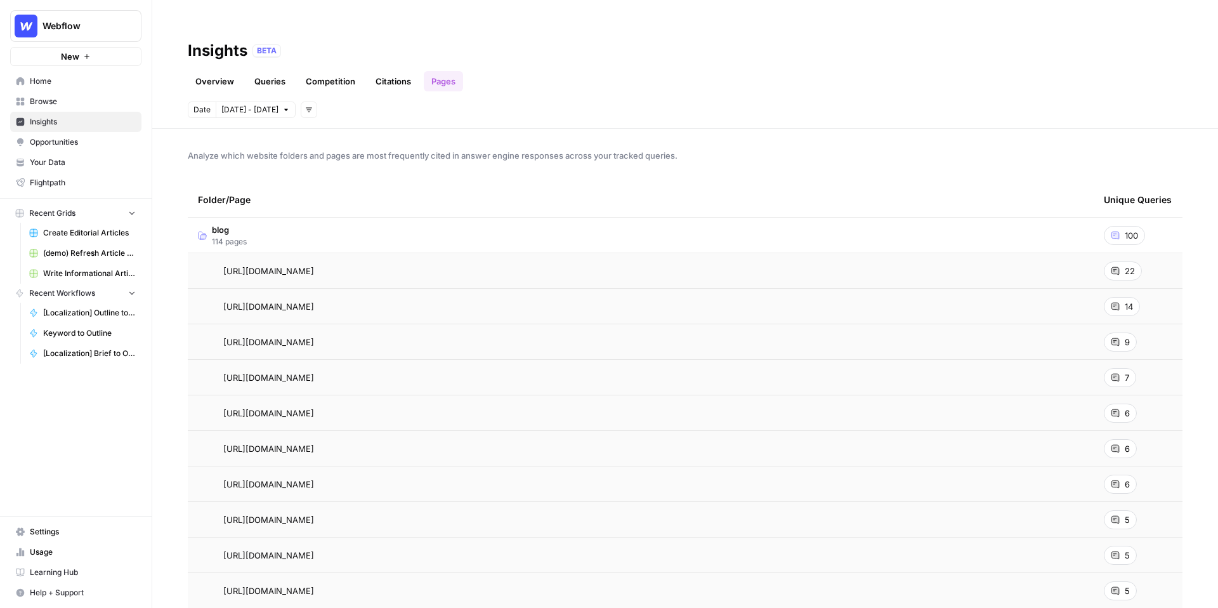
click at [1017, 256] on td "https://webflow.com/blog/enterprise-cms" at bounding box center [641, 270] width 906 height 35
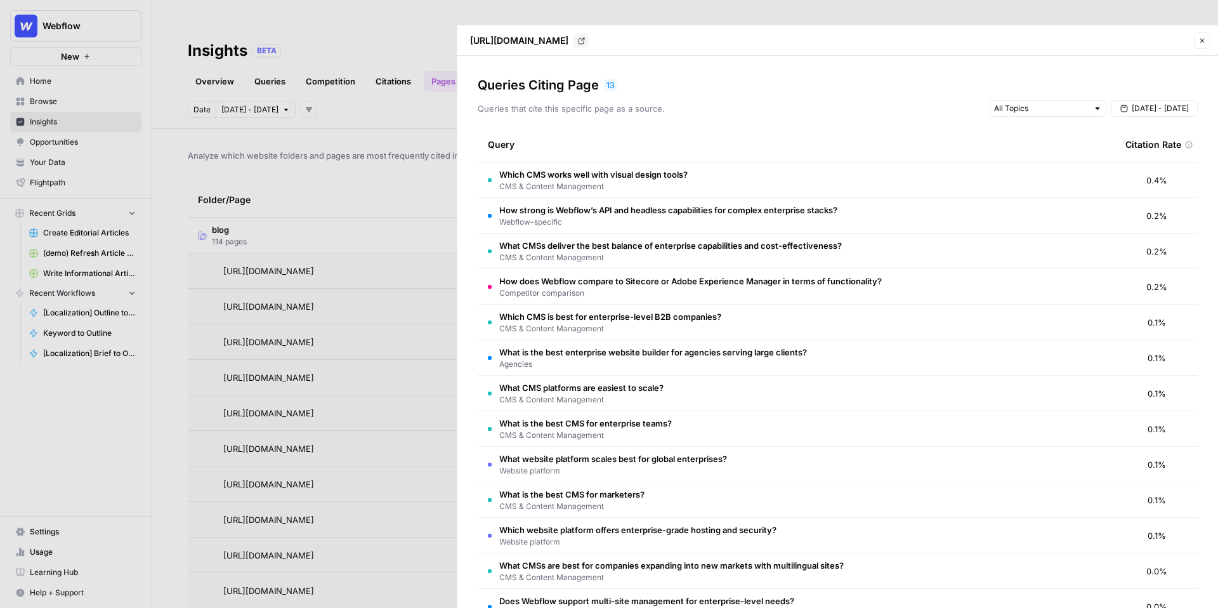
scroll to position [11, 0]
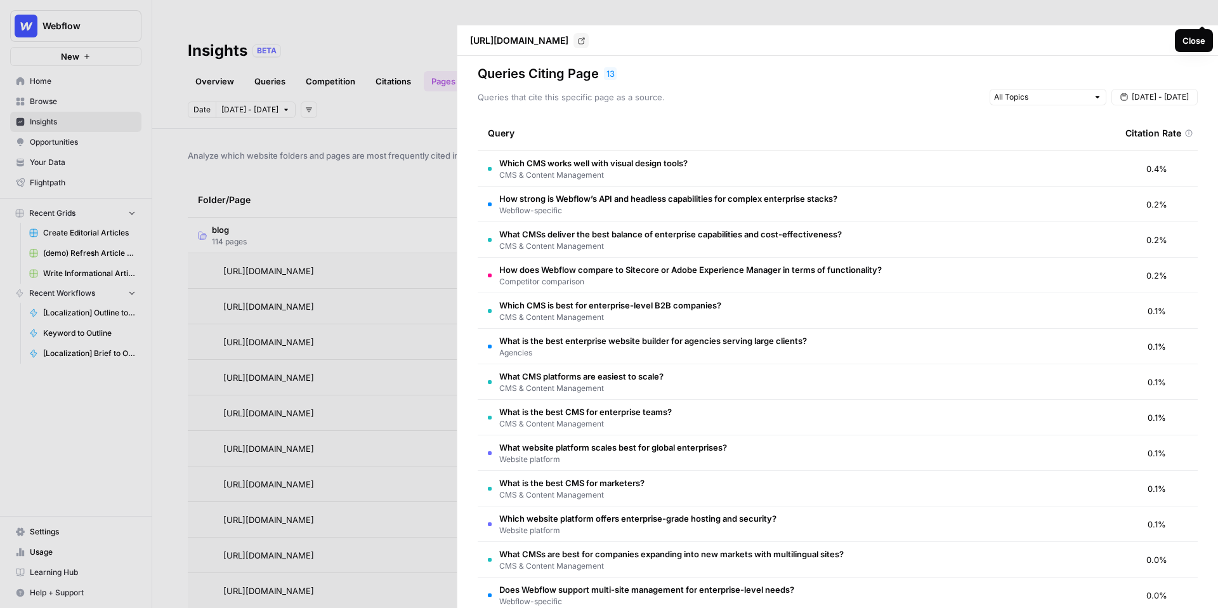
click at [1199, 37] on icon "button" at bounding box center [1202, 41] width 8 height 8
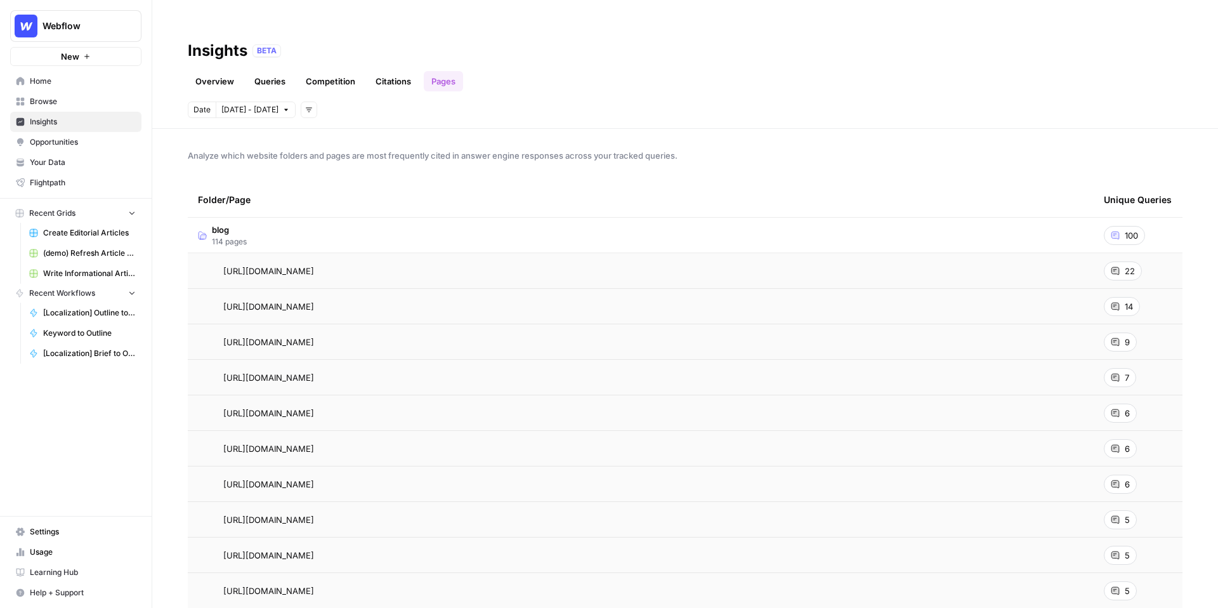
click at [198, 71] on link "Overview" at bounding box center [215, 81] width 54 height 20
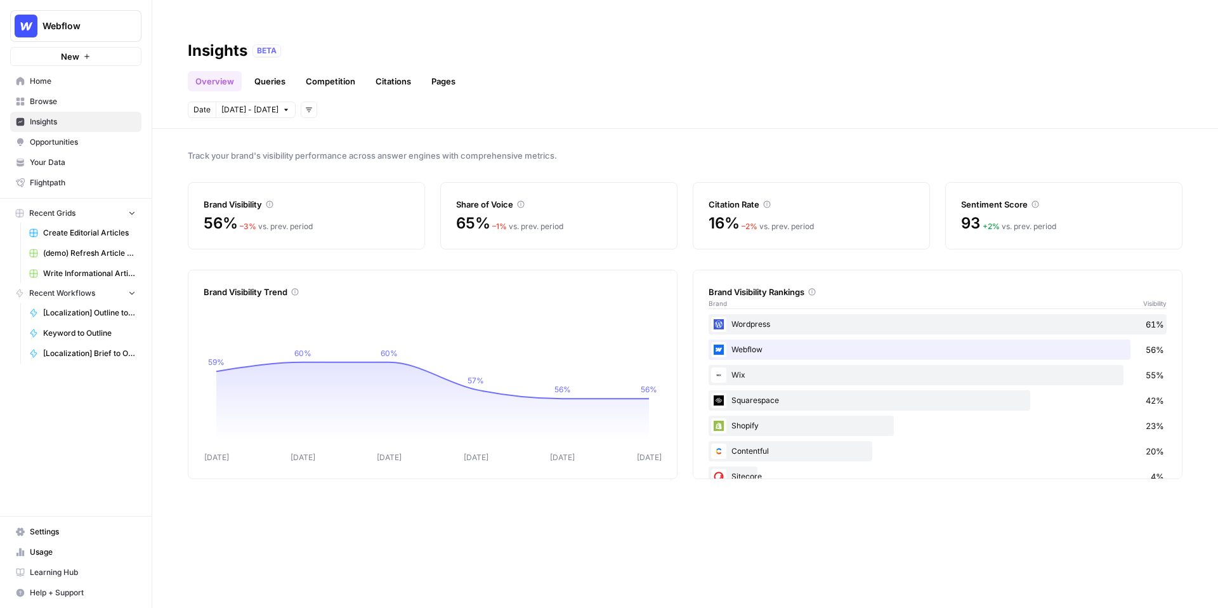
click at [83, 138] on span "Opportunities" at bounding box center [83, 141] width 106 height 11
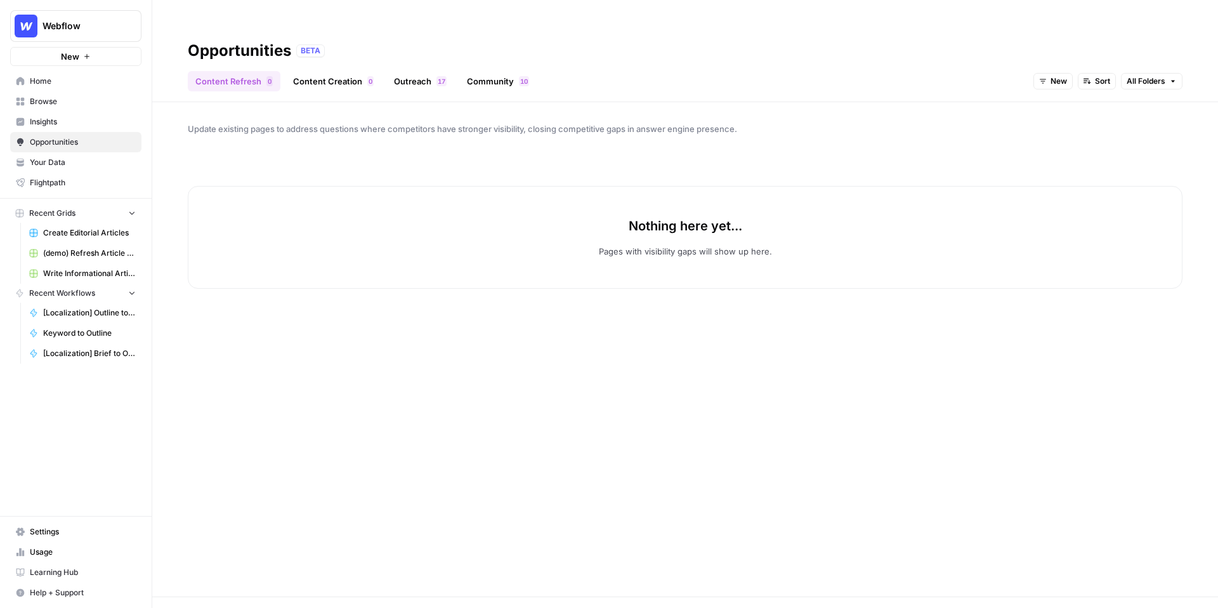
click at [1061, 75] on span "New" at bounding box center [1058, 80] width 16 height 11
click at [1064, 72] on div "All Opportunities New In Progress Archived" at bounding box center [1077, 110] width 91 height 82
click at [1064, 82] on span "All Opportunities" at bounding box center [1075, 83] width 65 height 13
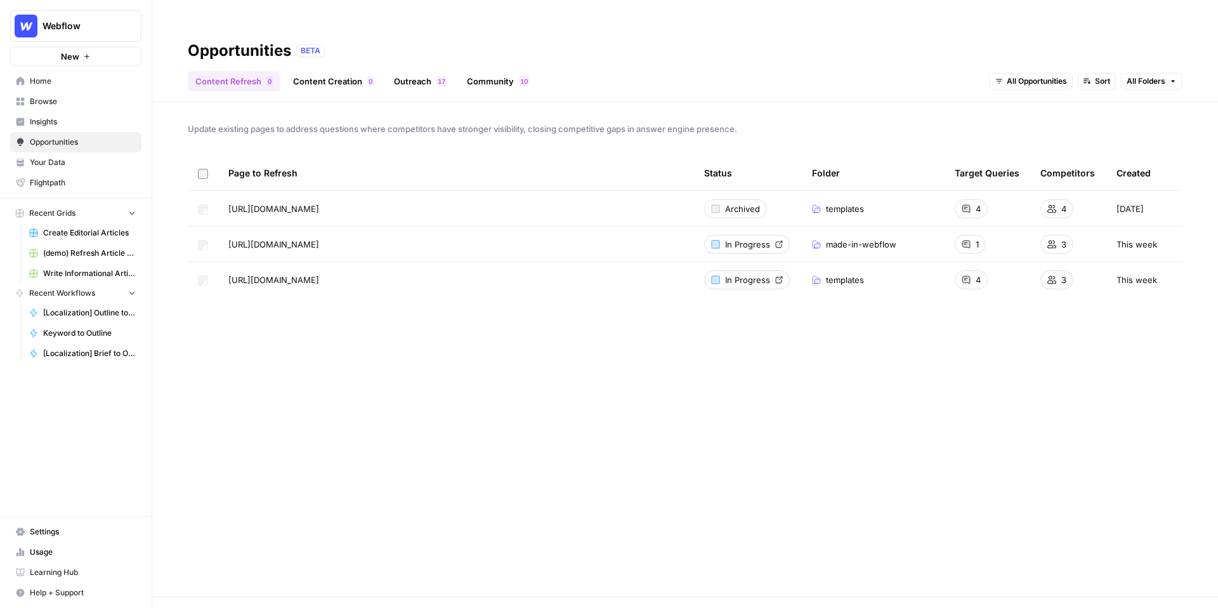
click at [344, 71] on link "Content Creation 0" at bounding box center [333, 81] width 96 height 20
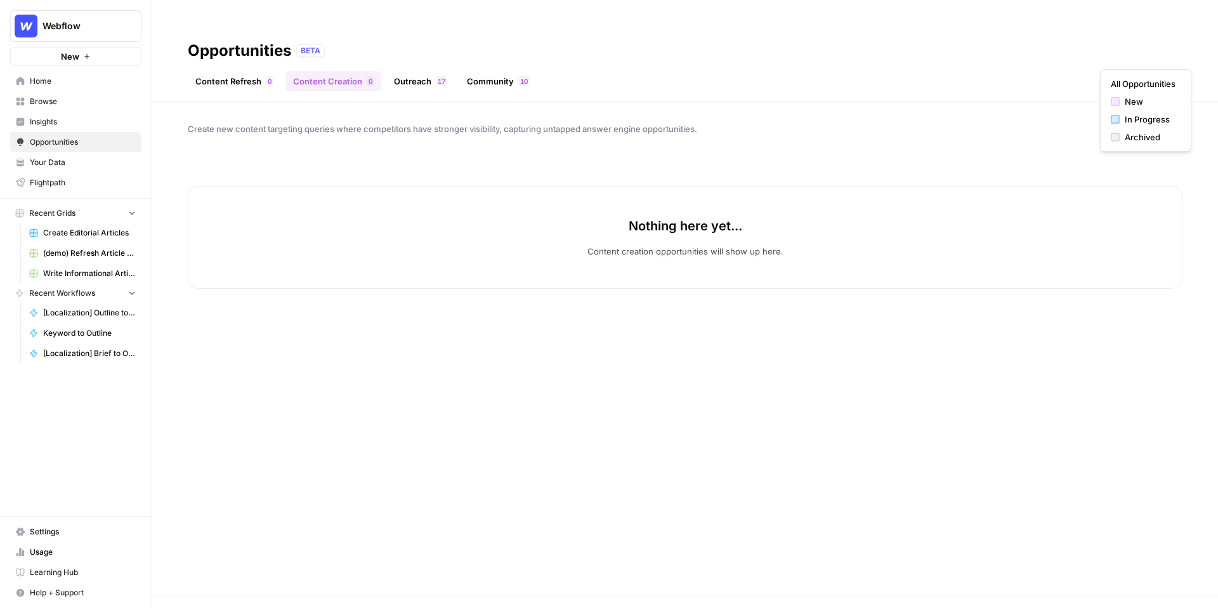
click at [1122, 73] on button "New" at bounding box center [1119, 81] width 39 height 16
click at [1122, 82] on span "All Opportunities" at bounding box center [1142, 83] width 65 height 13
click at [250, 71] on link "Content Refresh 0" at bounding box center [234, 81] width 93 height 20
click at [1064, 75] on span "New" at bounding box center [1058, 80] width 16 height 11
click at [1064, 73] on div "All Opportunities New In Progress Archived" at bounding box center [1077, 110] width 91 height 82
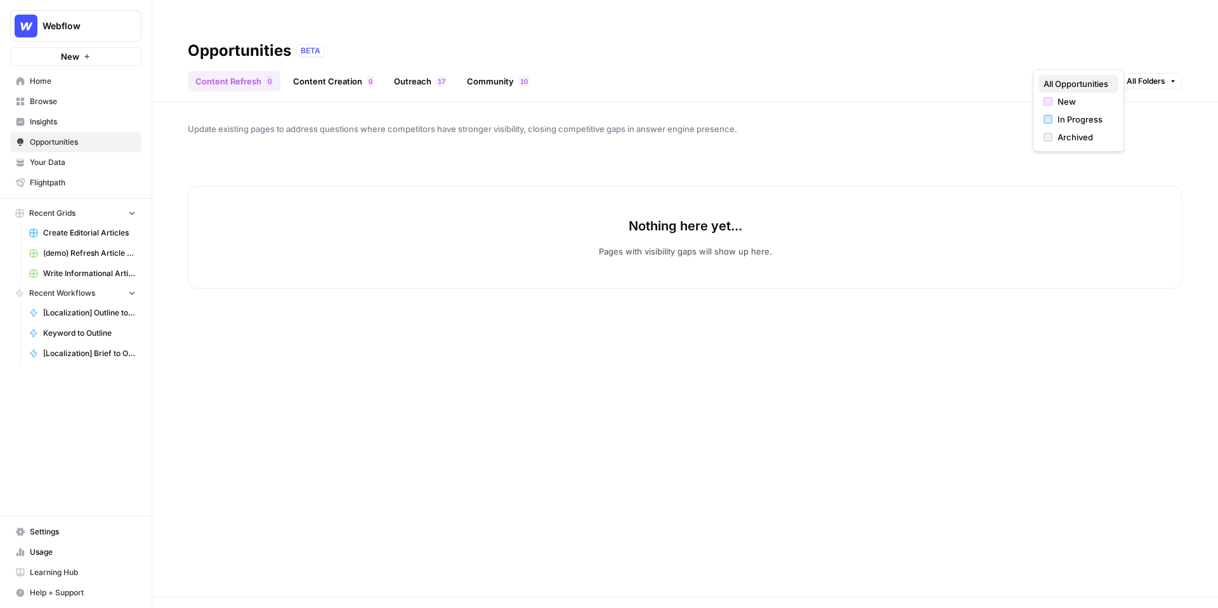
click at [1064, 79] on span "All Opportunities" at bounding box center [1075, 83] width 65 height 13
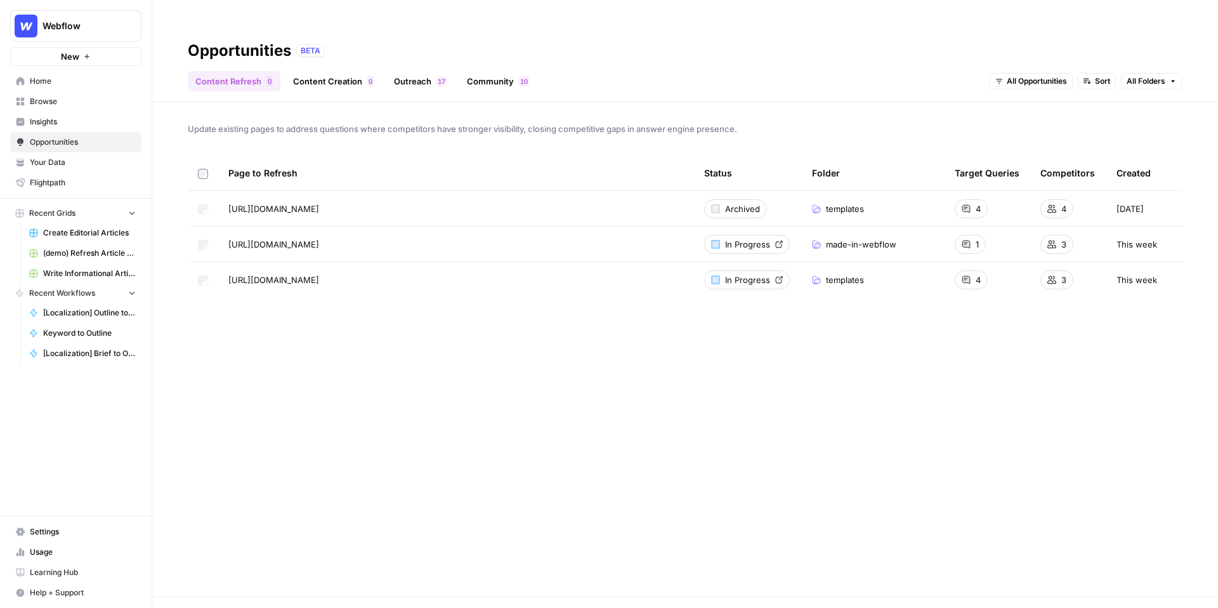
click at [340, 71] on link "Content Creation 0" at bounding box center [333, 81] width 96 height 20
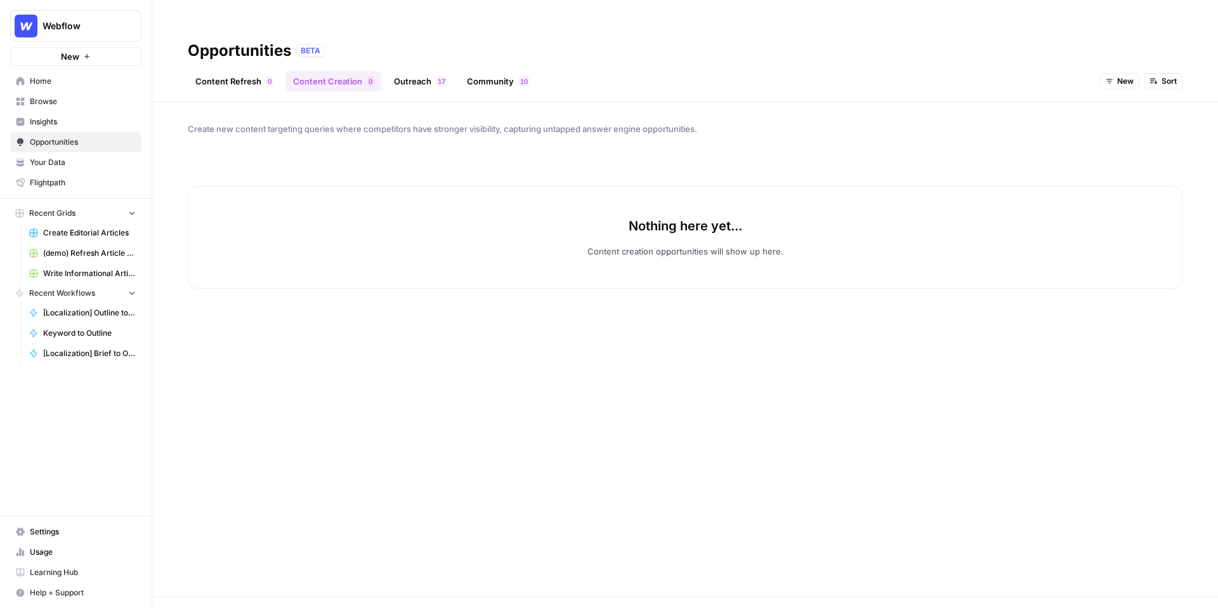
click at [1121, 75] on span "New" at bounding box center [1125, 80] width 16 height 11
click at [1121, 82] on span "All Opportunities" at bounding box center [1142, 83] width 65 height 13
click at [257, 71] on link "Content Refresh 0" at bounding box center [234, 81] width 93 height 20
click at [1059, 75] on span "New" at bounding box center [1058, 80] width 16 height 11
click at [1064, 81] on span "All Opportunities" at bounding box center [1075, 83] width 65 height 13
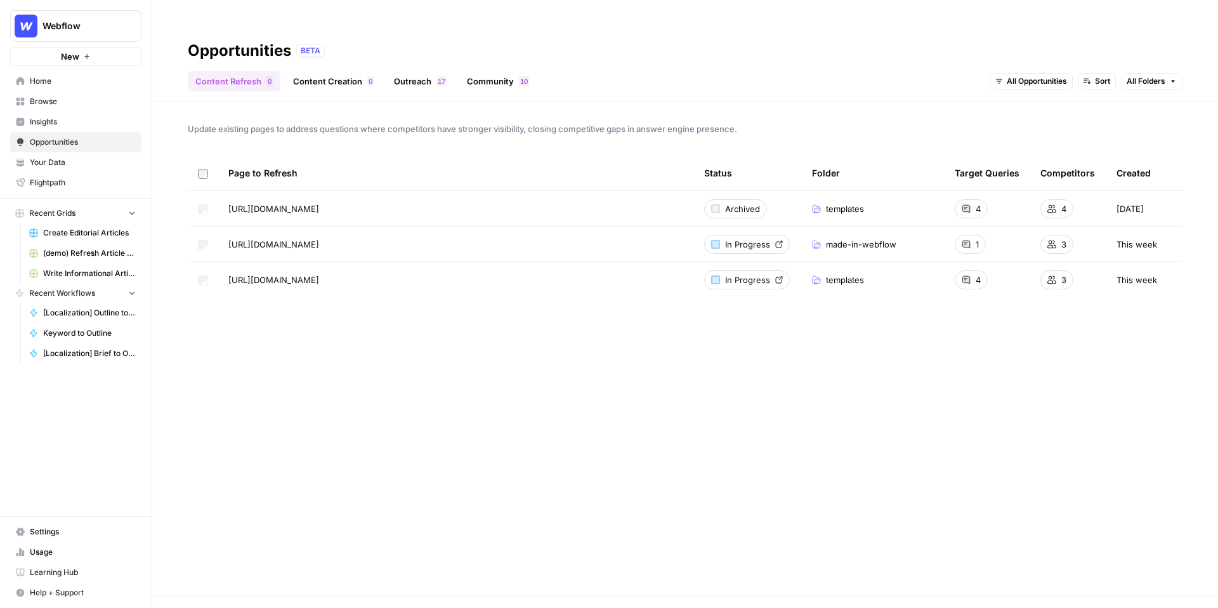
click at [89, 118] on span "Insights" at bounding box center [83, 121] width 106 height 11
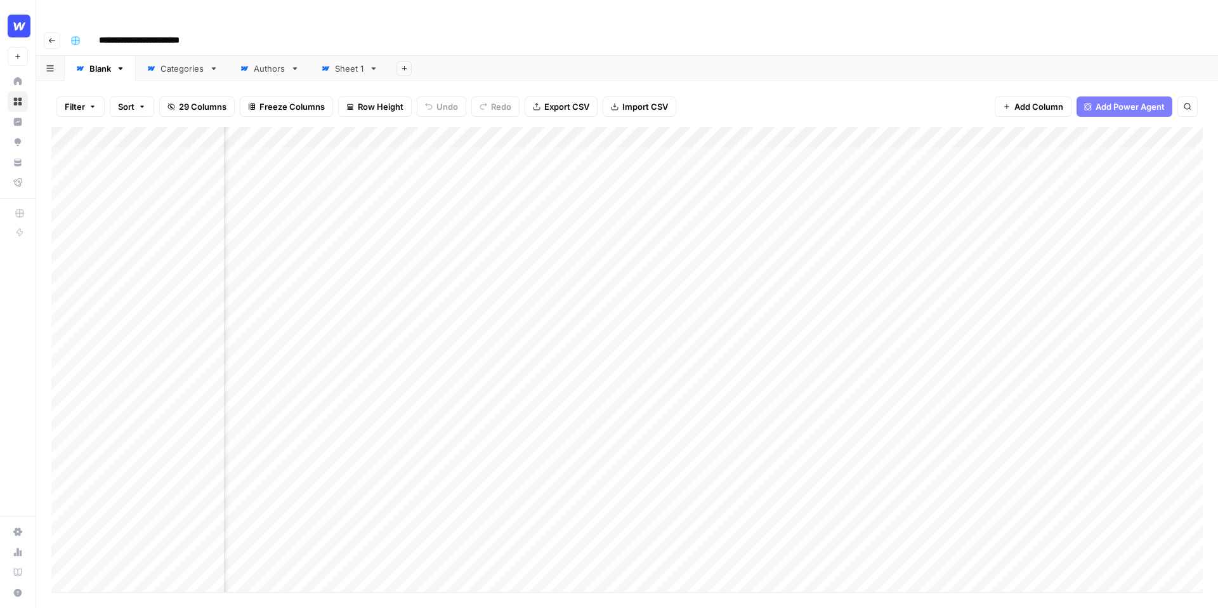
scroll to position [0, 1686]
